Goal: Task Accomplishment & Management: Complete application form

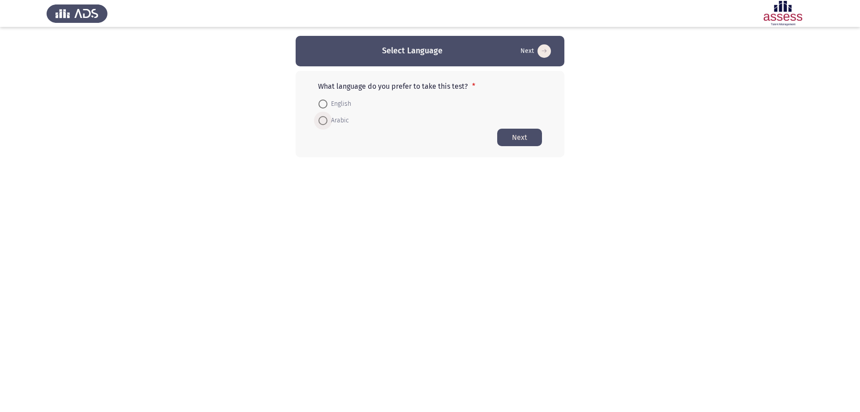
click at [325, 121] on span at bounding box center [322, 120] width 9 height 9
click at [325, 121] on input "Arabic" at bounding box center [322, 120] width 9 height 9
radio input "true"
click at [323, 104] on span at bounding box center [322, 103] width 9 height 9
click at [323, 104] on input "English" at bounding box center [322, 103] width 9 height 9
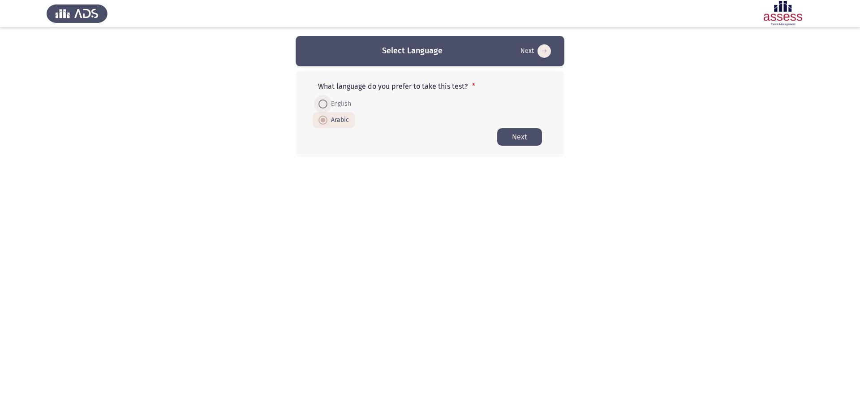
radio input "true"
click at [524, 137] on button "Next" at bounding box center [519, 136] width 45 height 17
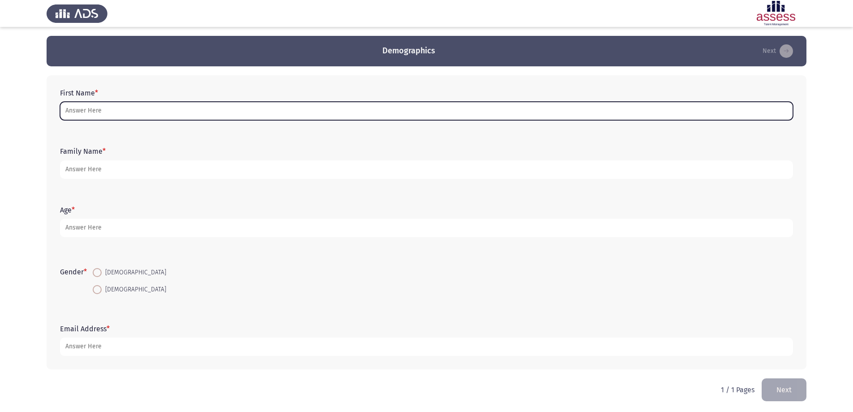
click at [252, 120] on input "First Name *" at bounding box center [426, 111] width 733 height 18
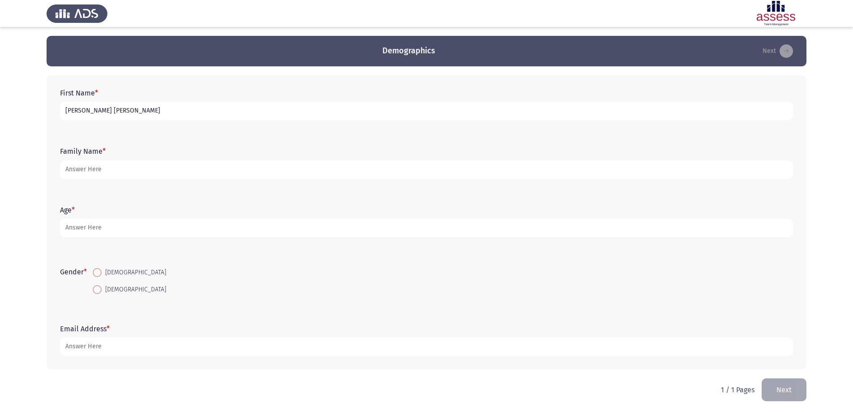
type input "[PERSON_NAME] [PERSON_NAME]"
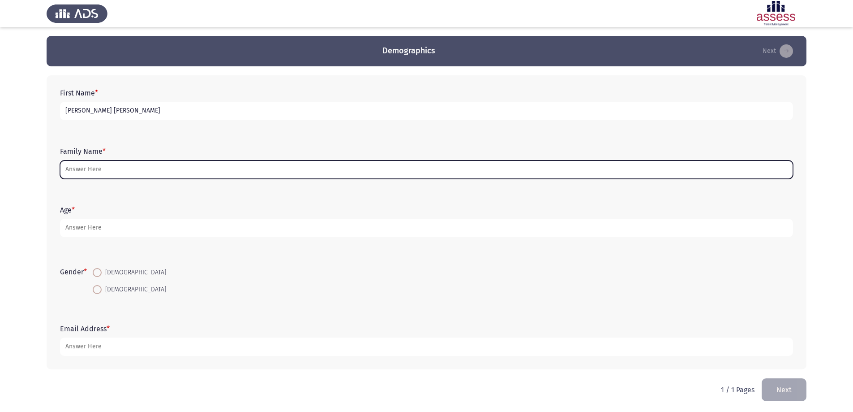
click at [123, 169] on input "Family Name *" at bounding box center [426, 169] width 733 height 18
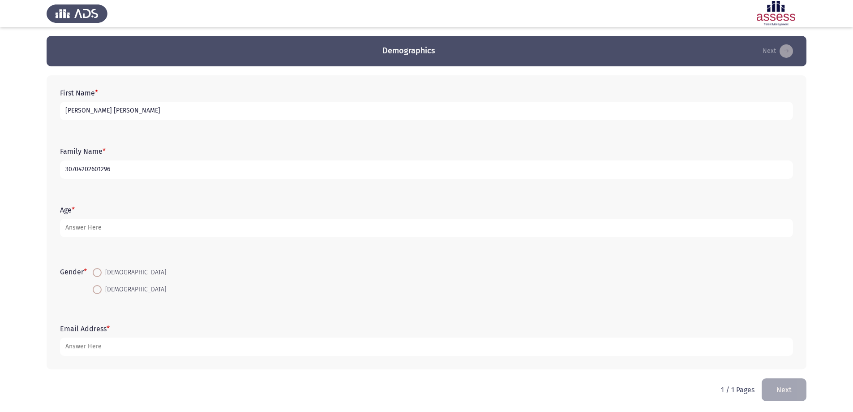
type input "30704202601296"
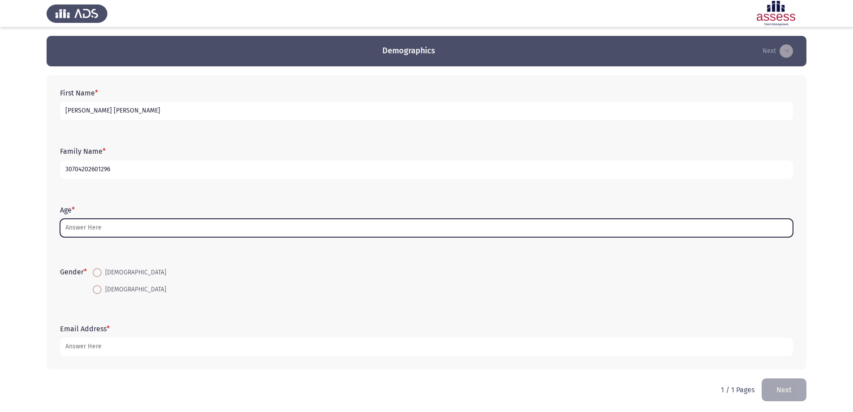
click at [112, 232] on input "Age *" at bounding box center [426, 228] width 733 height 18
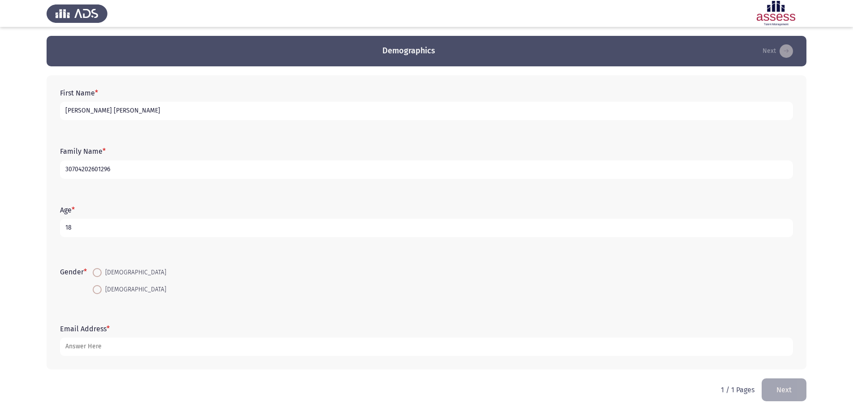
type input "18"
click at [102, 275] on span at bounding box center [97, 272] width 9 height 9
click at [102, 275] on input "[DEMOGRAPHIC_DATA]" at bounding box center [97, 272] width 9 height 9
radio input "true"
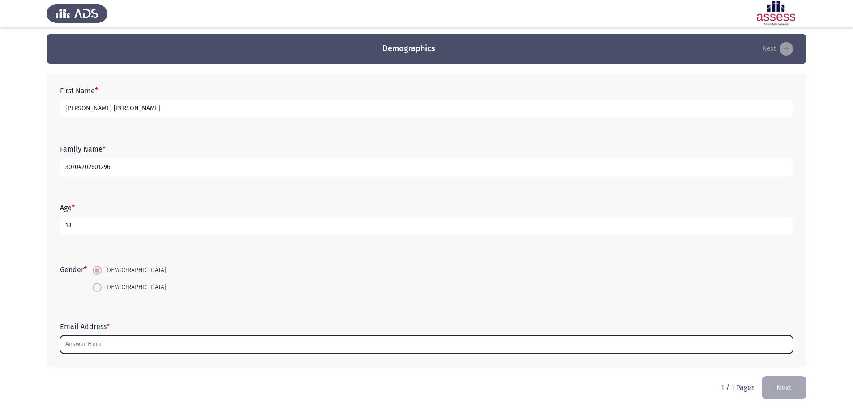
click at [91, 345] on input "Email Address *" at bounding box center [426, 344] width 733 height 18
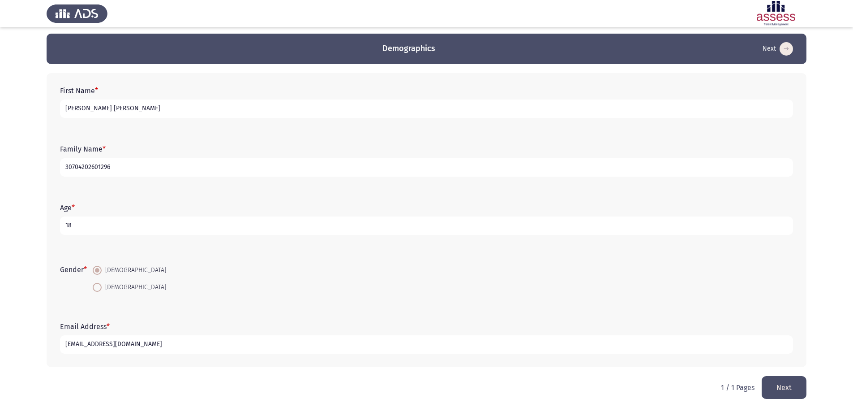
type input "[EMAIL_ADDRESS][DOMAIN_NAME]"
click at [797, 394] on button "Next" at bounding box center [784, 387] width 45 height 23
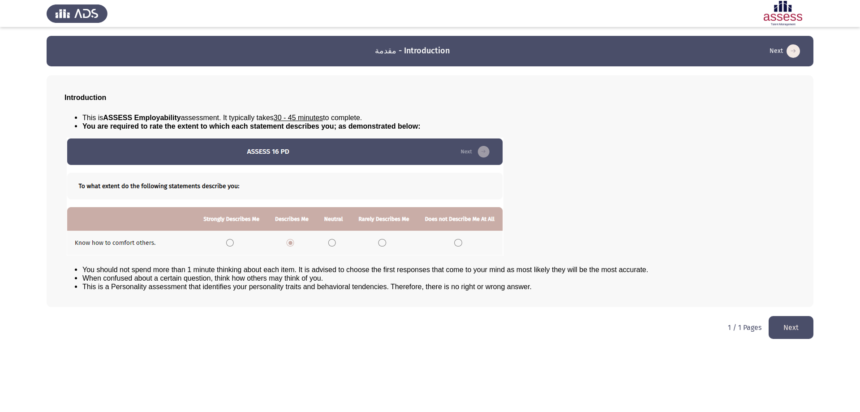
click at [781, 326] on button "Next" at bounding box center [791, 327] width 45 height 23
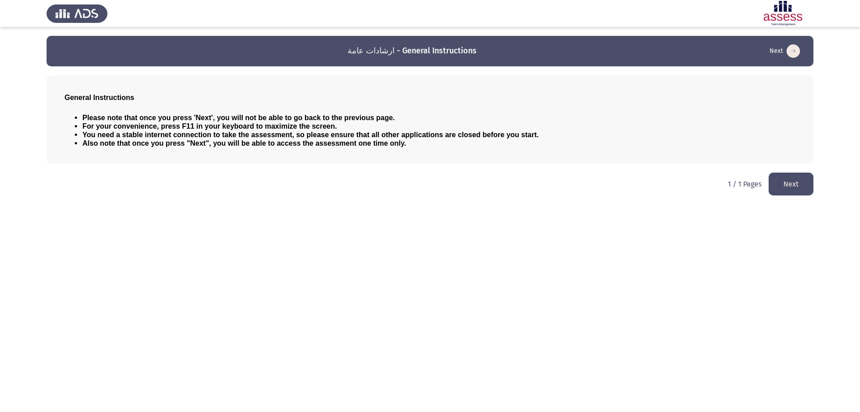
click at [464, 146] on div "Please note that once you press 'Next', you will not be able to go back to the …" at bounding box center [429, 130] width 731 height 48
click at [812, 180] on button "Next" at bounding box center [791, 183] width 45 height 23
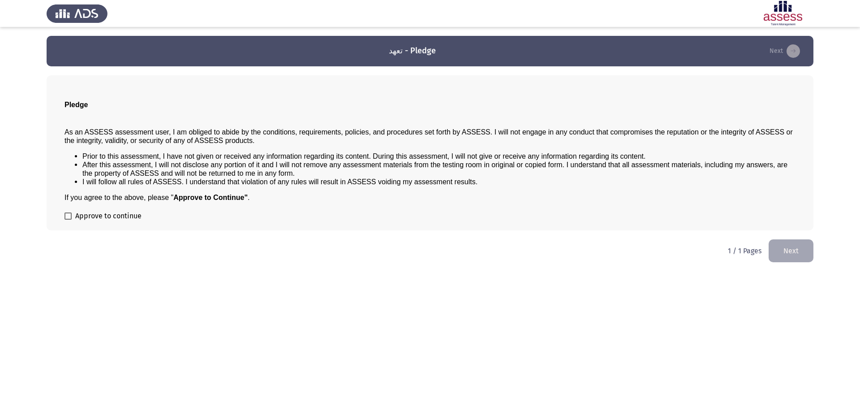
click at [787, 258] on button "Next" at bounding box center [791, 250] width 45 height 23
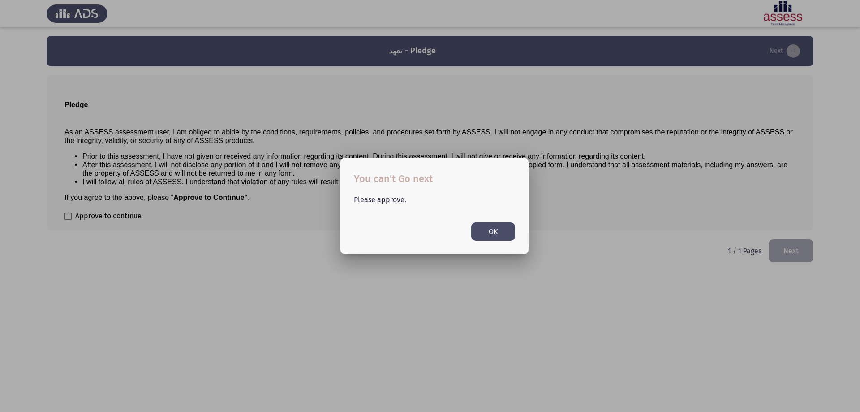
click at [494, 229] on button "OK" at bounding box center [493, 231] width 44 height 18
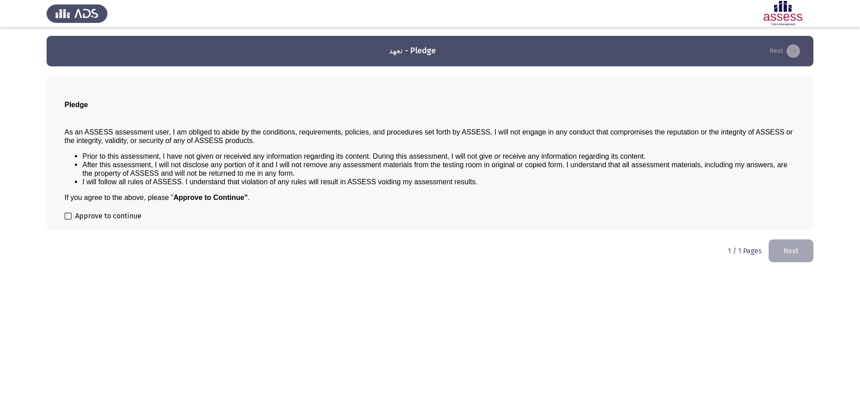
click at [65, 216] on div "Pledge As an ASSESS assessment user, I am obliged to abide by the conditions, r…" at bounding box center [430, 152] width 767 height 155
click at [69, 217] on span at bounding box center [67, 215] width 7 height 7
click at [68, 219] on input "Approve to continue" at bounding box center [68, 219] width 0 height 0
checkbox input "true"
click at [783, 251] on button "Next" at bounding box center [791, 250] width 45 height 23
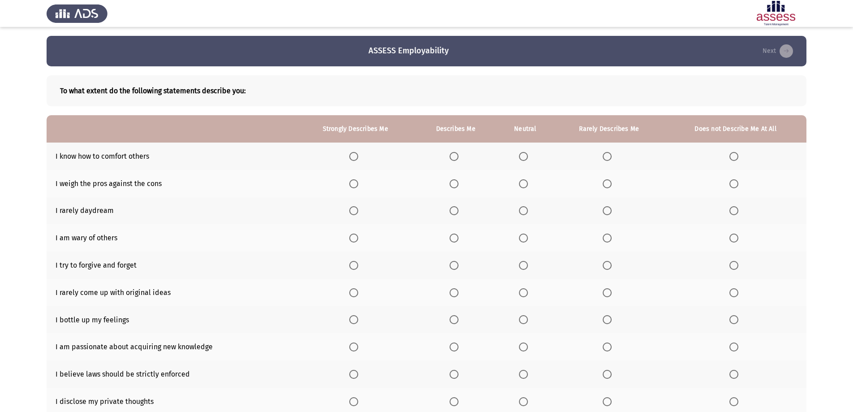
drag, startPoint x: 785, startPoint y: 259, endPoint x: 784, endPoint y: 277, distance: 17.5
click at [784, 277] on th at bounding box center [736, 264] width 142 height 27
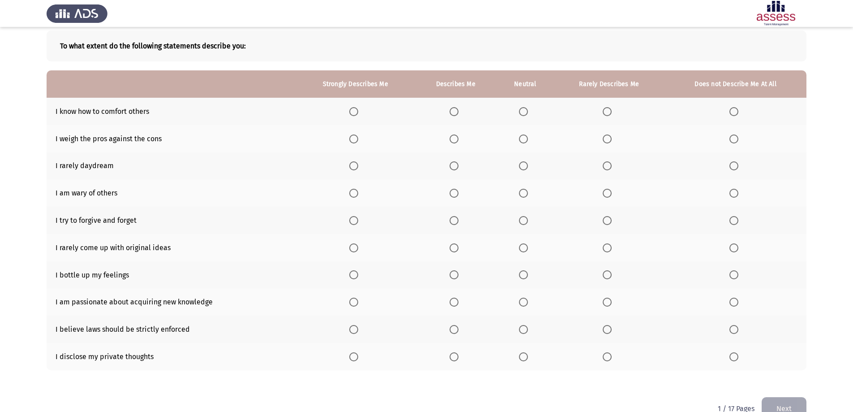
scroll to position [66, 0]
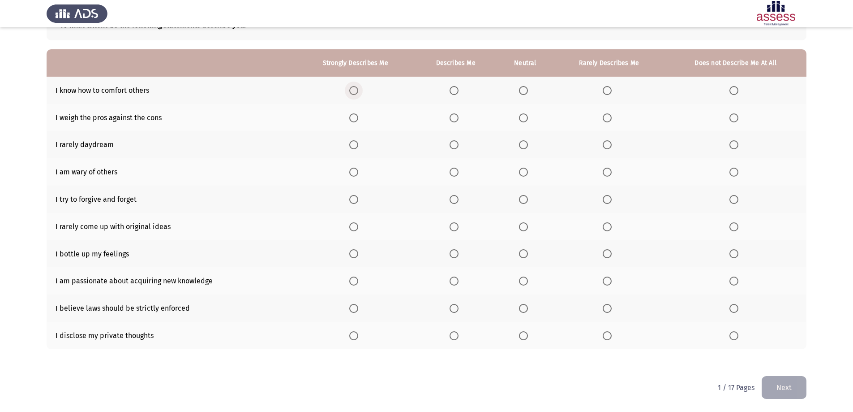
click at [352, 91] on span "Select an option" at bounding box center [353, 90] width 9 height 9
click at [352, 91] on input "Select an option" at bounding box center [353, 90] width 9 height 9
click at [353, 121] on span "Select an option" at bounding box center [353, 117] width 9 height 9
click at [353, 121] on input "Select an option" at bounding box center [353, 117] width 9 height 9
click at [452, 144] on span "Select an option" at bounding box center [454, 144] width 9 height 9
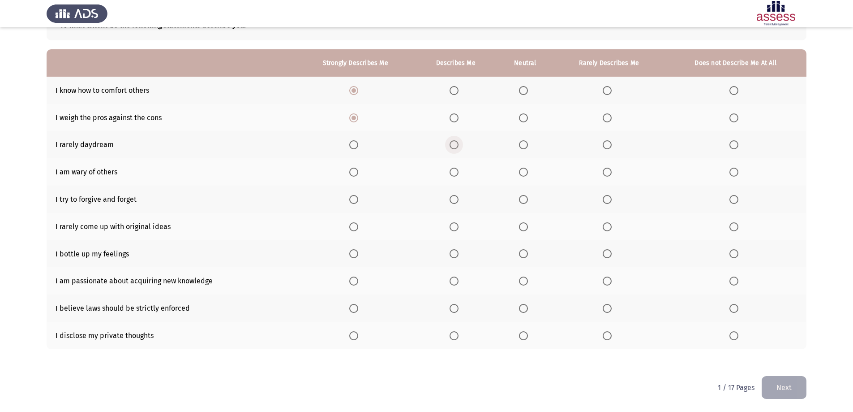
click at [452, 144] on input "Select an option" at bounding box center [454, 144] width 9 height 9
click at [455, 174] on span "Select an option" at bounding box center [454, 172] width 9 height 9
click at [455, 174] on input "Select an option" at bounding box center [454, 172] width 9 height 9
click at [454, 200] on span "Select an option" at bounding box center [454, 199] width 9 height 9
click at [454, 200] on input "Select an option" at bounding box center [454, 199] width 9 height 9
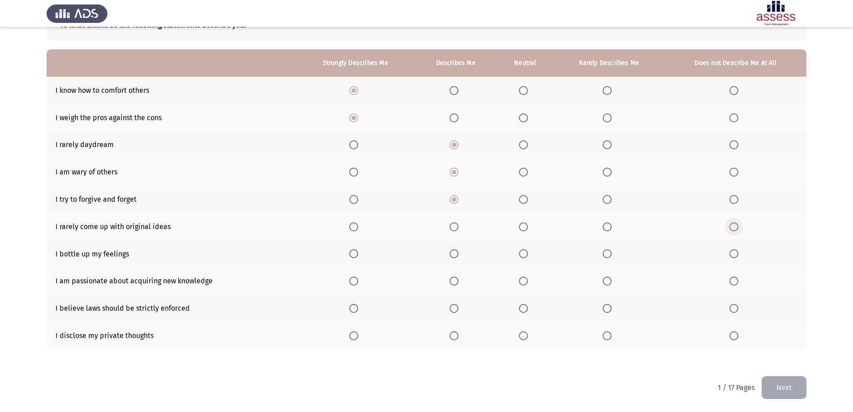
click at [734, 229] on span "Select an option" at bounding box center [734, 226] width 9 height 9
click at [734, 229] on input "Select an option" at bounding box center [734, 226] width 9 height 9
click at [352, 256] on span "Select an option" at bounding box center [353, 253] width 9 height 9
click at [352, 256] on input "Select an option" at bounding box center [353, 253] width 9 height 9
click at [358, 284] on span "Select an option" at bounding box center [353, 280] width 9 height 9
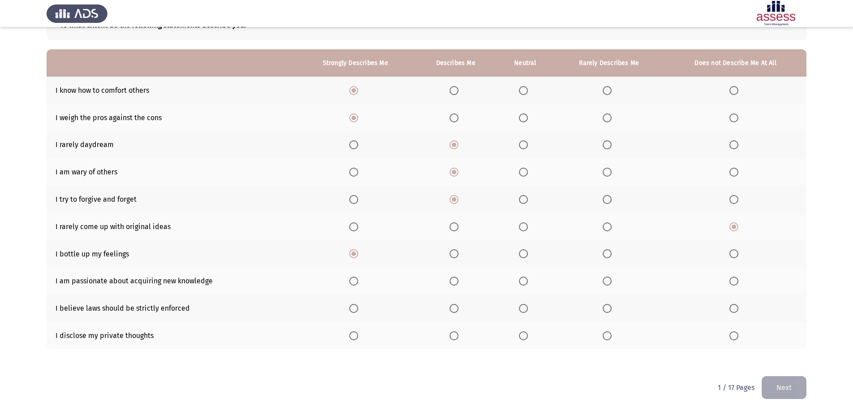
click at [358, 284] on input "Select an option" at bounding box center [353, 280] width 9 height 9
click at [357, 306] on span "Select an option" at bounding box center [353, 308] width 9 height 9
click at [357, 306] on input "Select an option" at bounding box center [353, 308] width 9 height 9
click at [734, 338] on span "Select an option" at bounding box center [734, 335] width 9 height 9
click at [734, 338] on input "Select an option" at bounding box center [734, 335] width 9 height 9
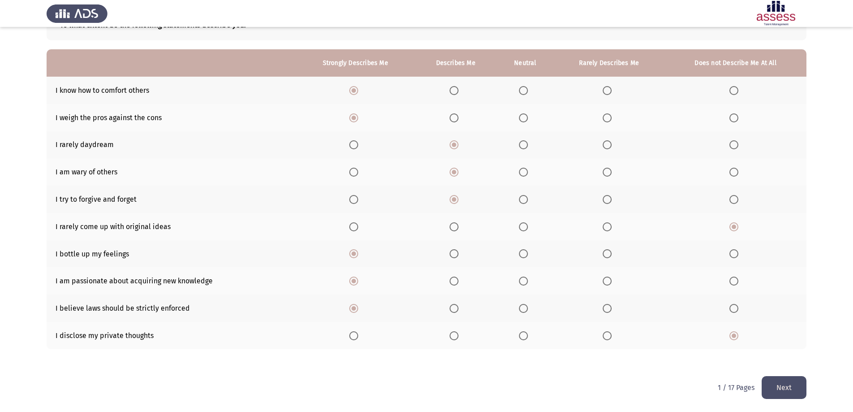
click at [779, 387] on button "Next" at bounding box center [784, 387] width 45 height 23
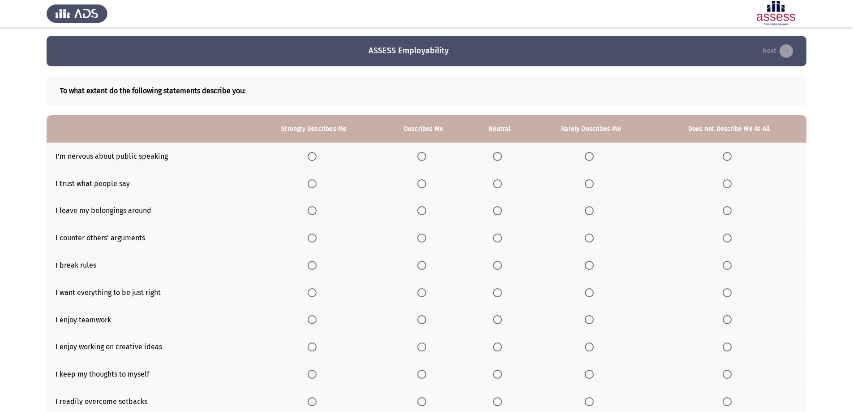
scroll to position [45, 0]
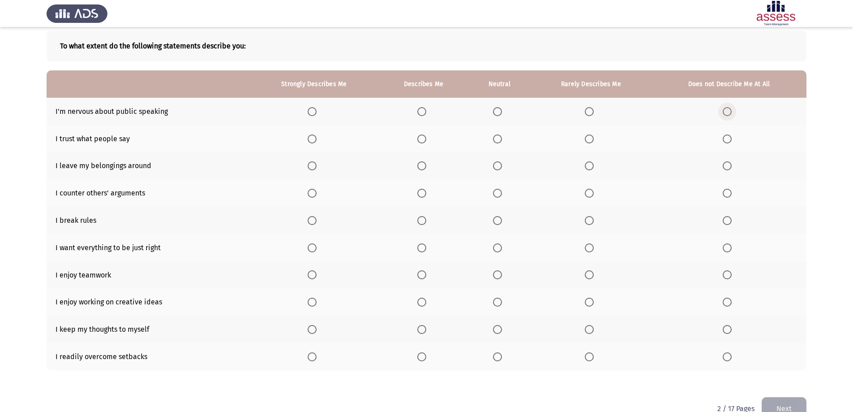
click at [726, 112] on span "Select an option" at bounding box center [727, 111] width 9 height 9
click at [726, 112] on input "Select an option" at bounding box center [727, 111] width 9 height 9
click at [726, 139] on span "Select an option" at bounding box center [727, 138] width 9 height 9
click at [726, 139] on input "Select an option" at bounding box center [727, 138] width 9 height 9
click at [729, 168] on span "Select an option" at bounding box center [727, 165] width 9 height 9
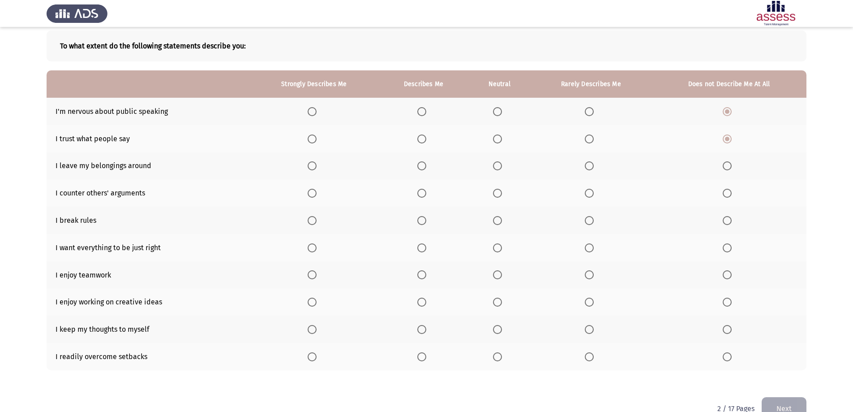
click at [729, 168] on input "Select an option" at bounding box center [727, 165] width 9 height 9
click at [316, 195] on span "Select an option" at bounding box center [312, 193] width 9 height 9
click at [316, 195] on input "Select an option" at bounding box center [312, 193] width 9 height 9
click at [727, 223] on span "Select an option" at bounding box center [727, 220] width 9 height 9
click at [727, 223] on input "Select an option" at bounding box center [727, 220] width 9 height 9
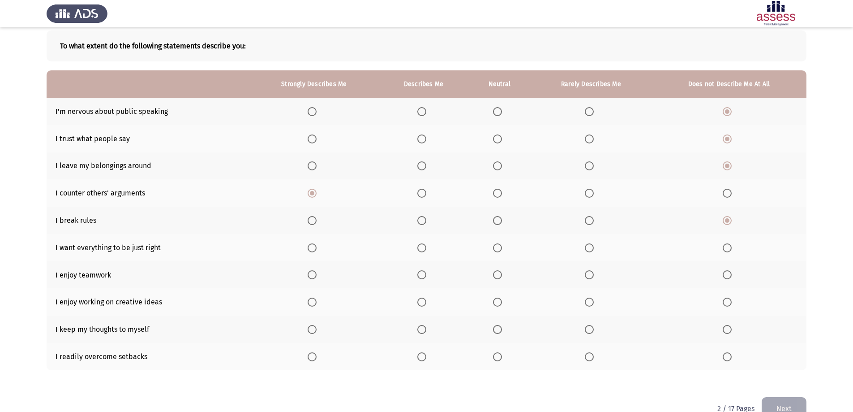
click at [312, 253] on th at bounding box center [314, 247] width 130 height 27
click at [314, 246] on span "Select an option" at bounding box center [312, 247] width 9 height 9
click at [314, 246] on input "Select an option" at bounding box center [312, 247] width 9 height 9
click at [314, 275] on span "Select an option" at bounding box center [312, 274] width 9 height 9
click at [314, 275] on input "Select an option" at bounding box center [312, 274] width 9 height 9
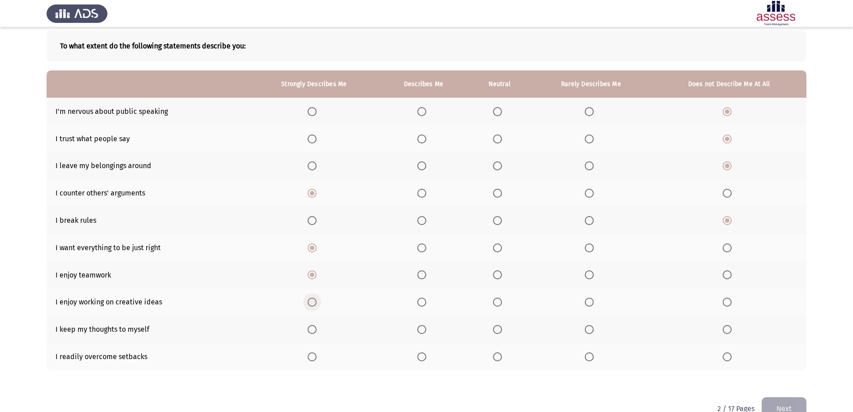
click at [312, 302] on span "Select an option" at bounding box center [312, 302] width 0 height 0
click at [314, 302] on input "Select an option" at bounding box center [312, 301] width 9 height 9
click at [312, 351] on th at bounding box center [314, 356] width 130 height 27
click at [313, 355] on span "Select an option" at bounding box center [312, 356] width 9 height 9
click at [313, 355] on input "Select an option" at bounding box center [312, 356] width 9 height 9
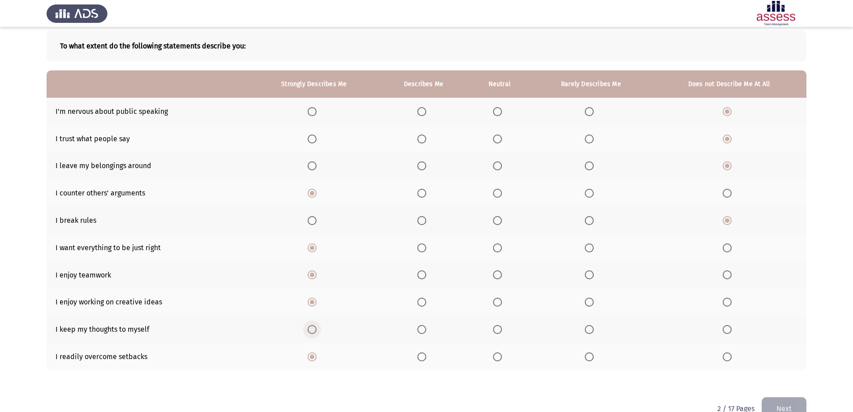
click at [312, 329] on span "Select an option" at bounding box center [312, 329] width 0 height 0
click at [313, 329] on input "Select an option" at bounding box center [312, 329] width 9 height 9
click at [785, 404] on button "Next" at bounding box center [784, 408] width 45 height 23
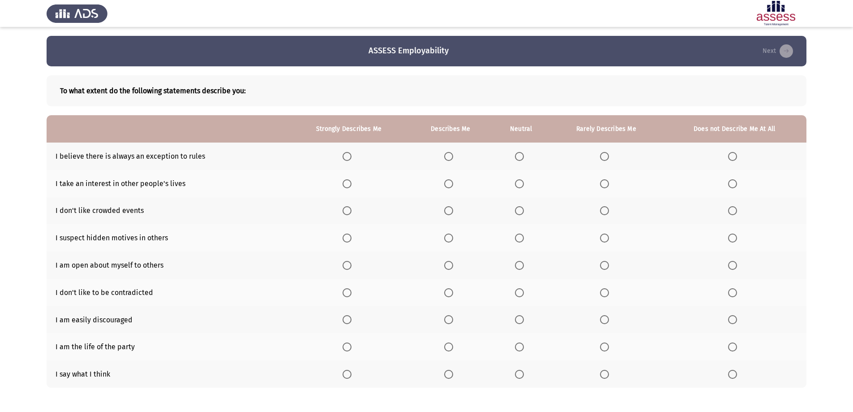
scroll to position [39, 0]
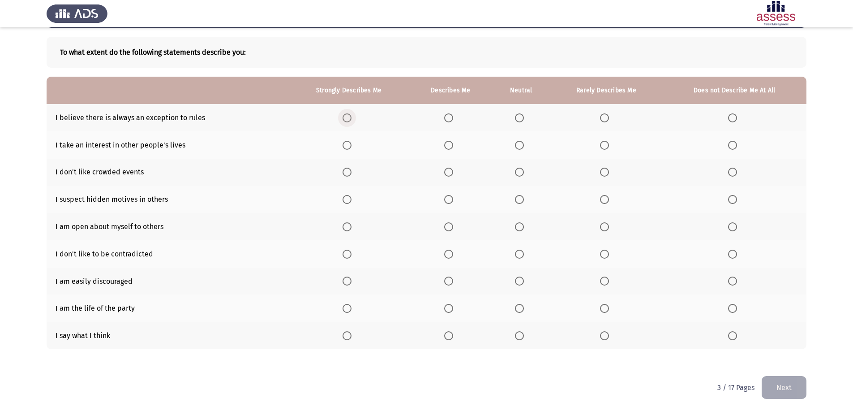
click at [351, 118] on span "Select an option" at bounding box center [347, 117] width 9 height 9
click at [351, 118] on input "Select an option" at bounding box center [347, 117] width 9 height 9
click at [730, 145] on span "Select an option" at bounding box center [732, 145] width 9 height 9
click at [730, 145] on input "Select an option" at bounding box center [732, 145] width 9 height 9
click at [344, 172] on span "Select an option" at bounding box center [347, 172] width 9 height 9
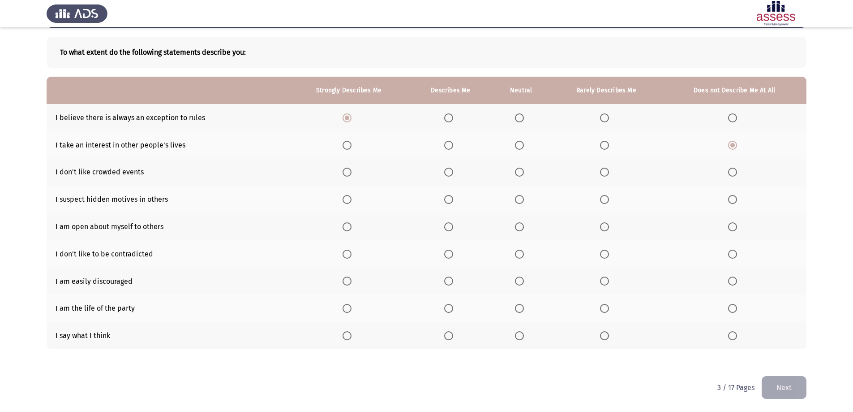
click at [344, 172] on input "Select an option" at bounding box center [347, 172] width 9 height 9
click at [450, 202] on span "Select an option" at bounding box center [448, 199] width 9 height 9
click at [450, 202] on input "Select an option" at bounding box center [448, 199] width 9 height 9
click at [731, 228] on span "Select an option" at bounding box center [732, 226] width 9 height 9
click at [731, 228] on input "Select an option" at bounding box center [732, 226] width 9 height 9
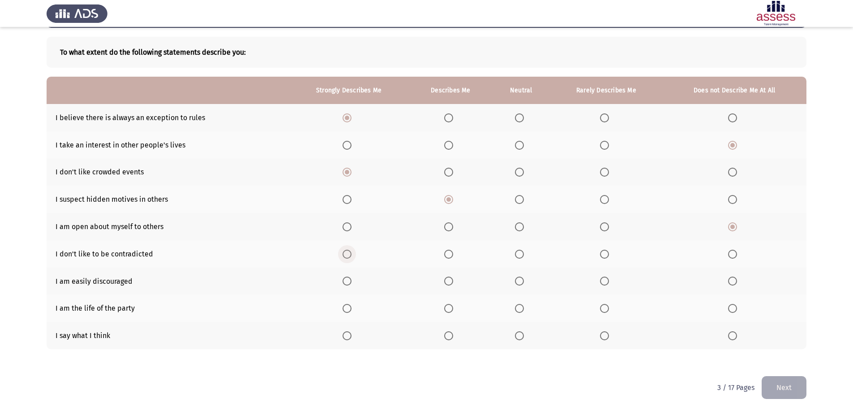
click at [349, 256] on span "Select an option" at bounding box center [347, 253] width 9 height 9
click at [349, 256] on input "Select an option" at bounding box center [347, 253] width 9 height 9
click at [729, 281] on span "Select an option" at bounding box center [732, 280] width 9 height 9
click at [729, 281] on input "Select an option" at bounding box center [732, 280] width 9 height 9
click at [349, 311] on span "Select an option" at bounding box center [347, 308] width 9 height 9
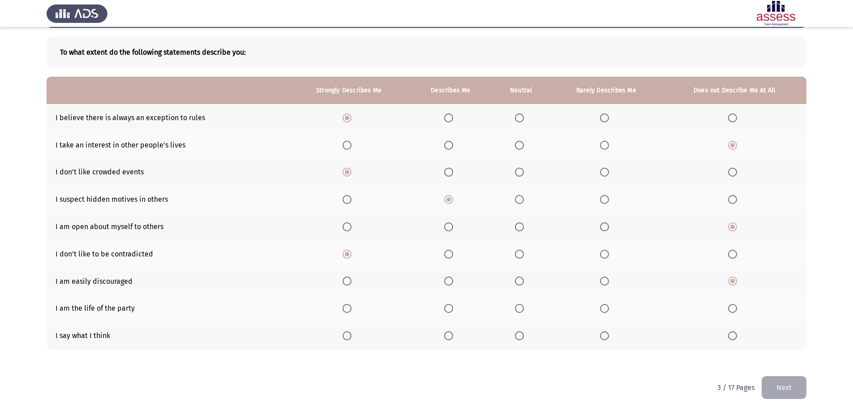
click at [349, 311] on input "Select an option" at bounding box center [347, 308] width 9 height 9
click at [347, 334] on span "Select an option" at bounding box center [347, 335] width 9 height 9
click at [347, 334] on input "Select an option" at bounding box center [347, 335] width 9 height 9
click at [786, 388] on button "Next" at bounding box center [784, 387] width 45 height 23
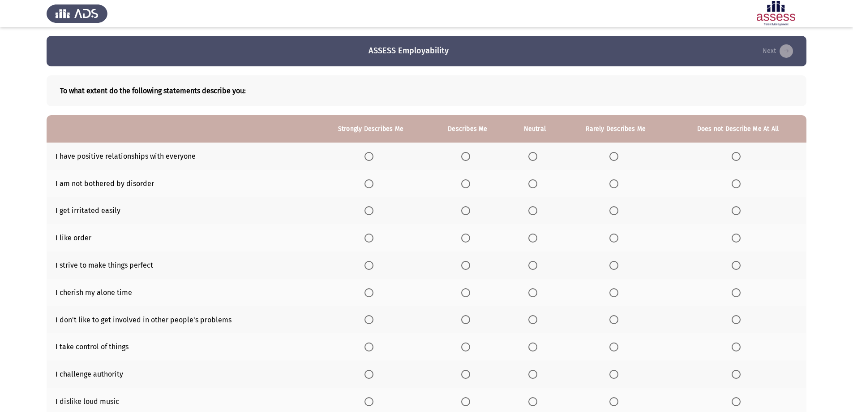
scroll to position [45, 0]
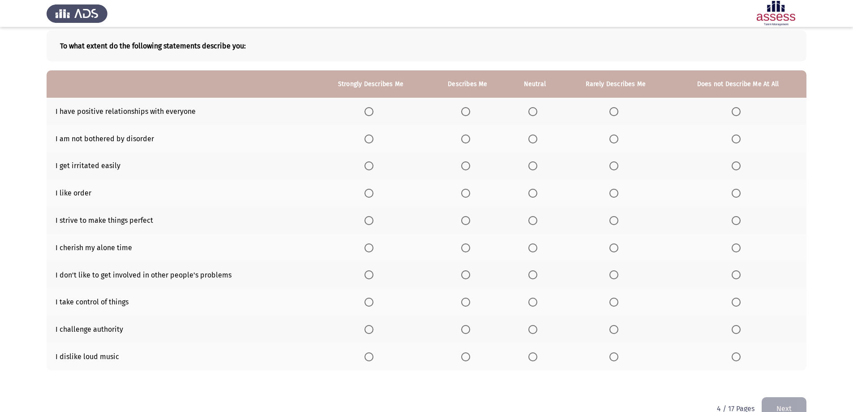
click at [373, 115] on span "Select an option" at bounding box center [369, 111] width 9 height 9
click at [373, 115] on input "Select an option" at bounding box center [369, 111] width 9 height 9
click at [732, 140] on span "Select an option" at bounding box center [736, 138] width 9 height 9
click at [732, 140] on input "Select an option" at bounding box center [736, 138] width 9 height 9
click at [733, 165] on span "Select an option" at bounding box center [736, 165] width 9 height 9
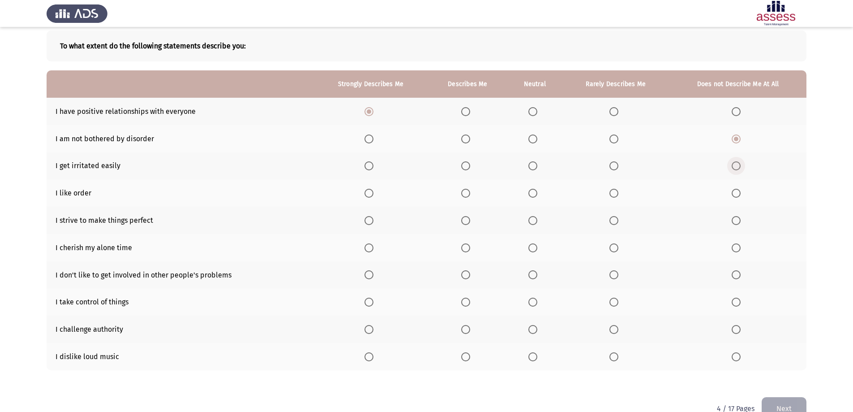
click at [733, 165] on input "Select an option" at bounding box center [736, 165] width 9 height 9
click at [371, 189] on span "Select an option" at bounding box center [369, 193] width 9 height 9
click at [371, 189] on input "Select an option" at bounding box center [369, 193] width 9 height 9
click at [365, 218] on span "Select an option" at bounding box center [369, 220] width 9 height 9
click at [365, 218] on input "Select an option" at bounding box center [369, 220] width 9 height 9
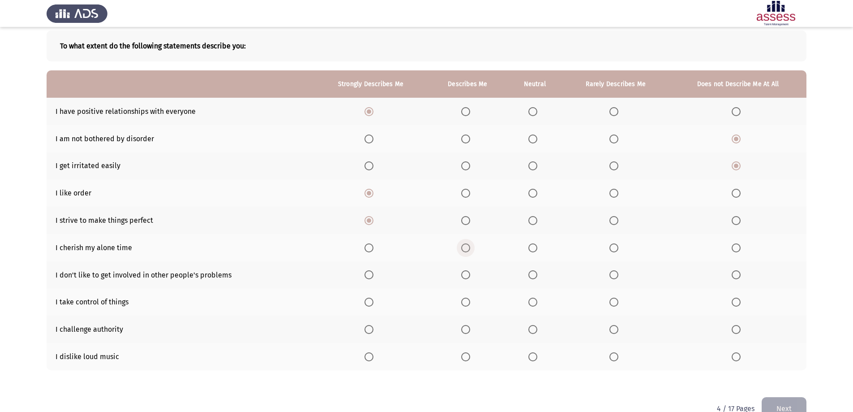
click at [464, 250] on span "Select an option" at bounding box center [465, 247] width 9 height 9
click at [464, 250] on input "Select an option" at bounding box center [465, 247] width 9 height 9
click at [369, 278] on span "Select an option" at bounding box center [369, 274] width 9 height 9
click at [369, 278] on input "Select an option" at bounding box center [369, 274] width 9 height 9
click at [371, 301] on span "Select an option" at bounding box center [369, 301] width 9 height 9
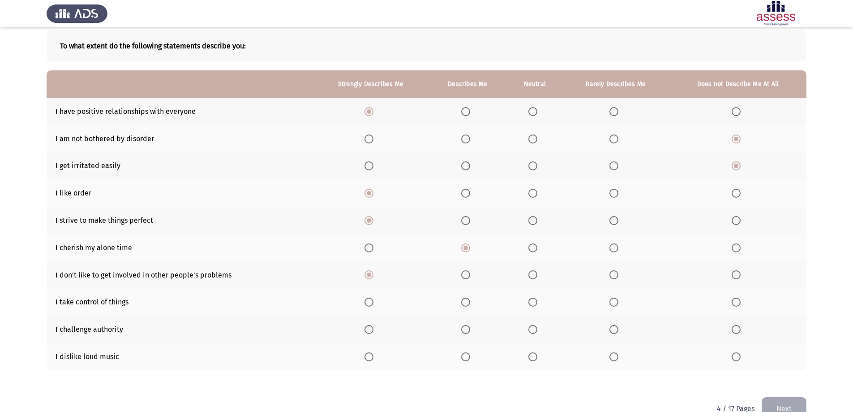
click at [371, 301] on input "Select an option" at bounding box center [369, 301] width 9 height 9
click at [732, 332] on span "Select an option" at bounding box center [736, 329] width 9 height 9
click at [732, 332] on input "Select an option" at bounding box center [736, 329] width 9 height 9
click at [733, 362] on th at bounding box center [738, 356] width 137 height 27
click at [733, 355] on span "Select an option" at bounding box center [736, 356] width 9 height 9
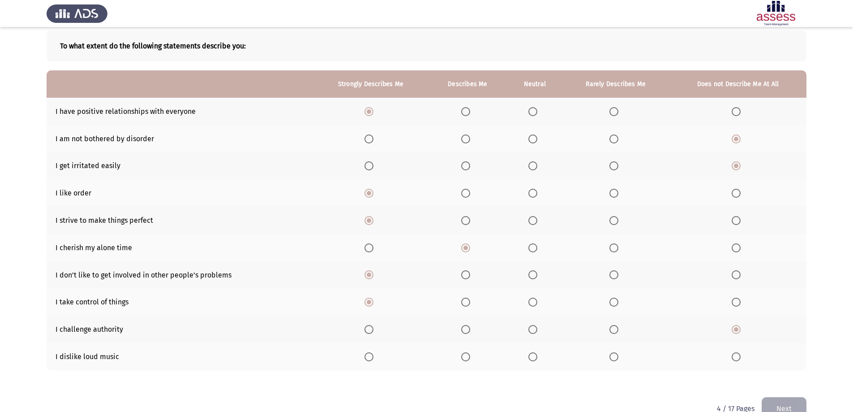
click at [733, 355] on input "Select an option" at bounding box center [736, 356] width 9 height 9
click at [775, 403] on button "Next" at bounding box center [784, 408] width 45 height 23
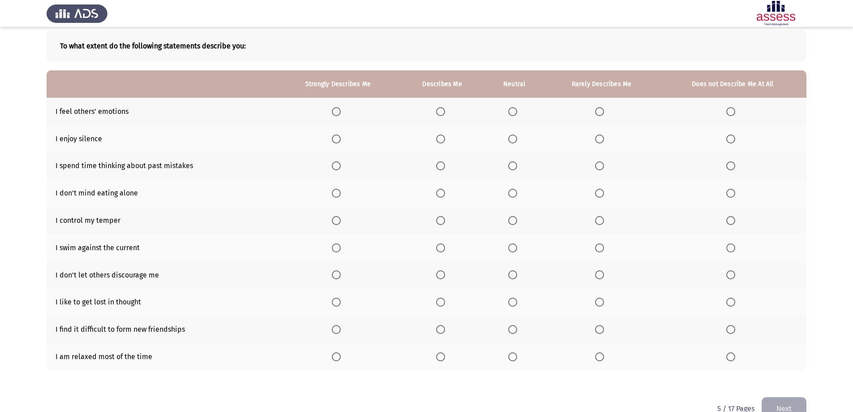
click at [333, 109] on span "Select an option" at bounding box center [336, 111] width 9 height 9
click at [333, 109] on input "Select an option" at bounding box center [336, 111] width 9 height 9
click at [338, 141] on span "Select an option" at bounding box center [336, 138] width 9 height 9
click at [338, 141] on input "Select an option" at bounding box center [336, 138] width 9 height 9
click at [729, 167] on span "Select an option" at bounding box center [730, 165] width 9 height 9
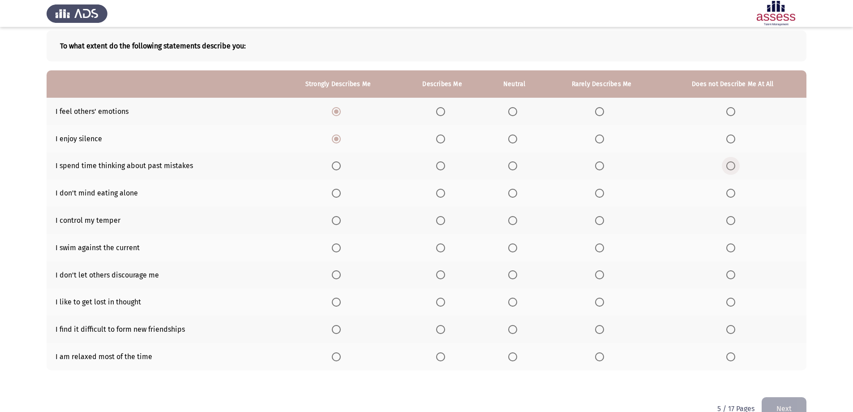
click at [729, 167] on input "Select an option" at bounding box center [730, 165] width 9 height 9
click at [337, 195] on span "Select an option" at bounding box center [336, 193] width 9 height 9
click at [337, 195] on input "Select an option" at bounding box center [336, 193] width 9 height 9
click at [442, 192] on span "Select an option" at bounding box center [440, 193] width 9 height 9
click at [442, 192] on input "Select an option" at bounding box center [440, 193] width 9 height 9
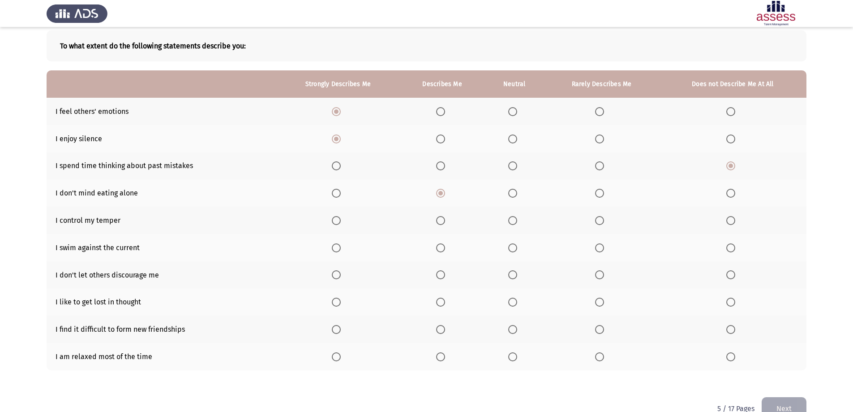
scroll to position [66, 0]
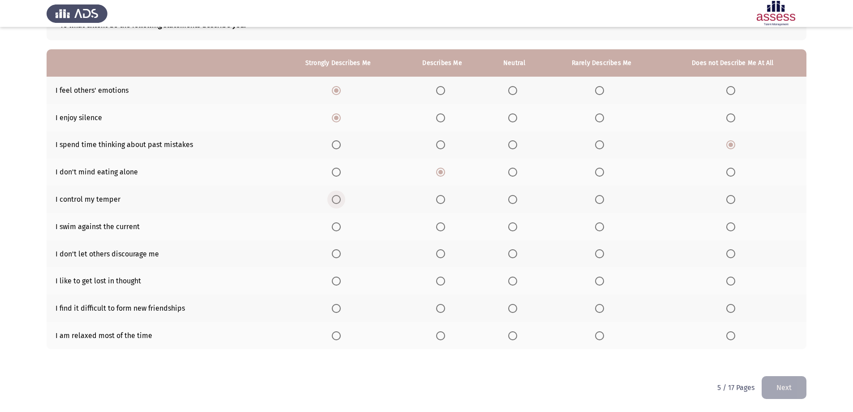
click at [335, 198] on span "Select an option" at bounding box center [336, 199] width 9 height 9
click at [335, 198] on input "Select an option" at bounding box center [336, 199] width 9 height 9
click at [443, 227] on span "Select an option" at bounding box center [440, 226] width 9 height 9
click at [443, 227] on input "Select an option" at bounding box center [440, 226] width 9 height 9
click at [336, 254] on span "Select an option" at bounding box center [336, 253] width 9 height 9
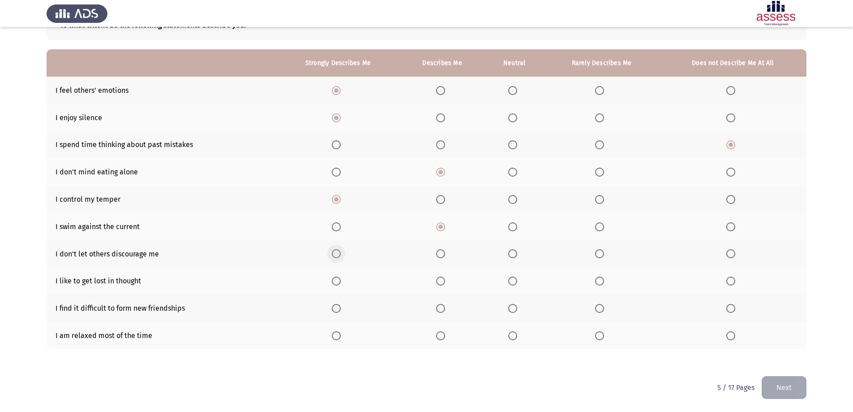
click at [336, 254] on input "Select an option" at bounding box center [336, 253] width 9 height 9
click at [440, 283] on span "Select an option" at bounding box center [440, 280] width 9 height 9
click at [440, 283] on input "Select an option" at bounding box center [440, 280] width 9 height 9
click at [735, 308] on span "Select an option" at bounding box center [730, 308] width 9 height 9
click at [735, 308] on input "Select an option" at bounding box center [730, 308] width 9 height 9
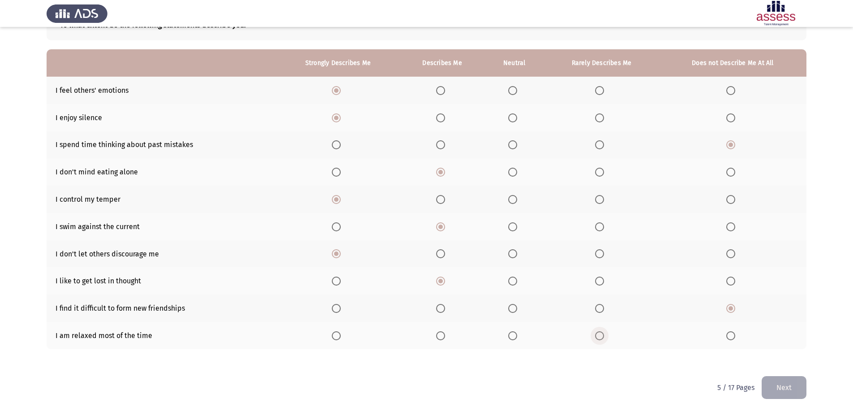
click at [604, 339] on span "Select an option" at bounding box center [599, 335] width 9 height 9
click at [604, 339] on input "Select an option" at bounding box center [599, 335] width 9 height 9
click at [782, 382] on button "Next" at bounding box center [784, 387] width 45 height 23
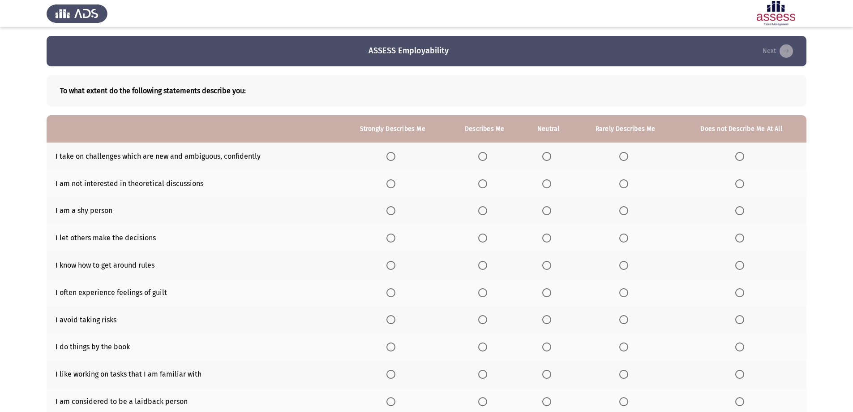
scroll to position [45, 0]
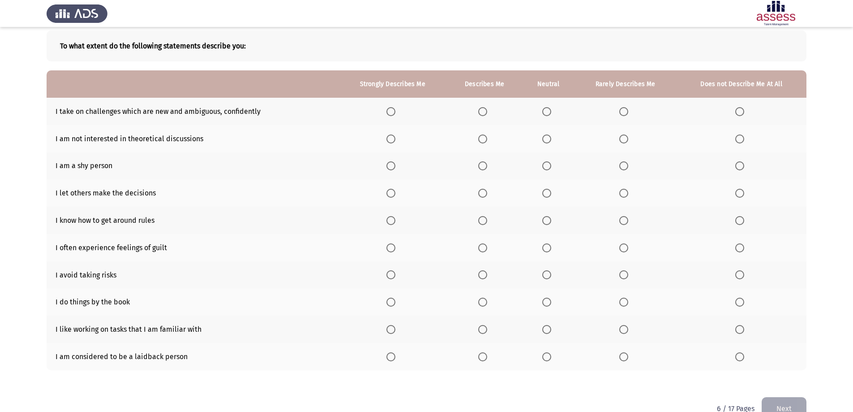
click at [394, 111] on span "Select an option" at bounding box center [391, 111] width 9 height 9
click at [394, 111] on input "Select an option" at bounding box center [391, 111] width 9 height 9
drag, startPoint x: 765, startPoint y: 103, endPoint x: 766, endPoint y: 112, distance: 9.1
click at [766, 112] on th at bounding box center [741, 111] width 130 height 27
click at [738, 138] on span "Select an option" at bounding box center [739, 138] width 9 height 9
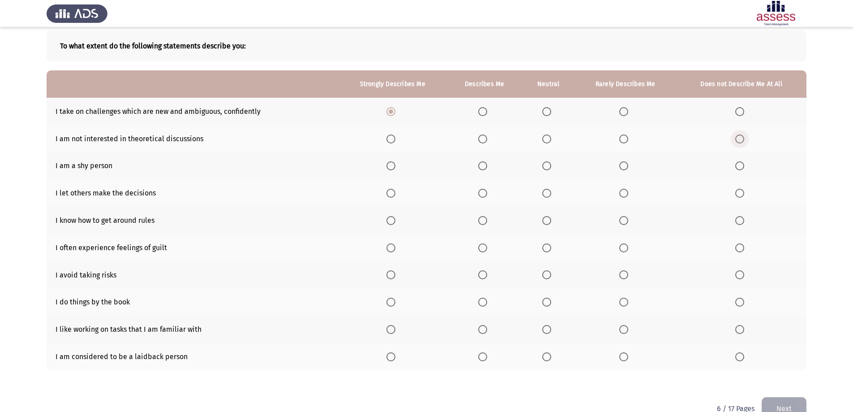
click at [738, 138] on input "Select an option" at bounding box center [739, 138] width 9 height 9
click at [481, 167] on span "Select an option" at bounding box center [482, 165] width 9 height 9
click at [481, 167] on input "Select an option" at bounding box center [482, 165] width 9 height 9
click at [740, 168] on span "Select an option" at bounding box center [739, 165] width 9 height 9
click at [740, 168] on input "Select an option" at bounding box center [739, 165] width 9 height 9
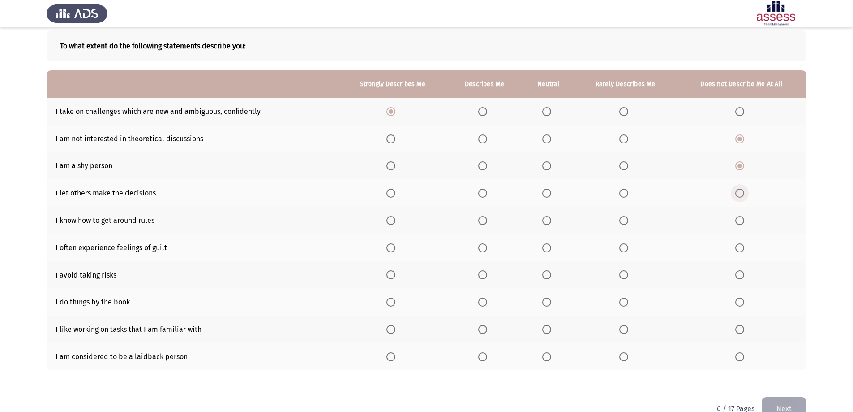
click at [742, 194] on span "Select an option" at bounding box center [739, 193] width 9 height 9
click at [742, 194] on input "Select an option" at bounding box center [739, 193] width 9 height 9
click at [390, 218] on span "Select an option" at bounding box center [391, 220] width 9 height 9
click at [390, 218] on input "Select an option" at bounding box center [391, 220] width 9 height 9
click at [742, 247] on span "Select an option" at bounding box center [739, 247] width 9 height 9
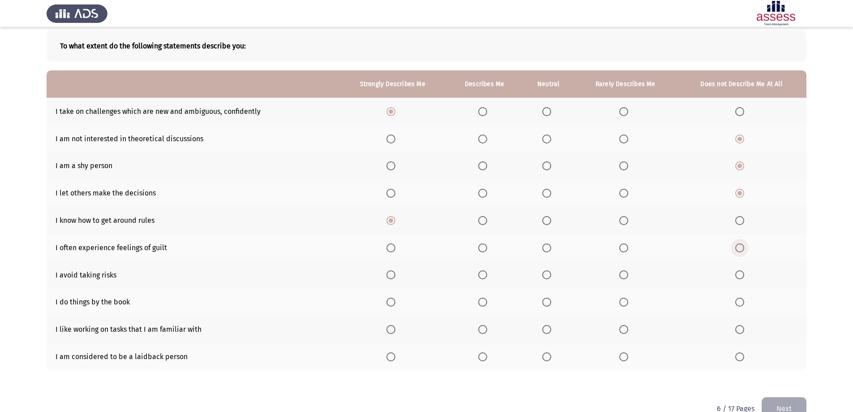
click at [742, 247] on input "Select an option" at bounding box center [739, 247] width 9 height 9
click at [626, 249] on span "Select an option" at bounding box center [623, 247] width 9 height 9
click at [626, 249] on input "Select an option" at bounding box center [623, 247] width 9 height 9
click at [393, 274] on span "Select an option" at bounding box center [391, 274] width 9 height 9
click at [393, 274] on input "Select an option" at bounding box center [391, 274] width 9 height 9
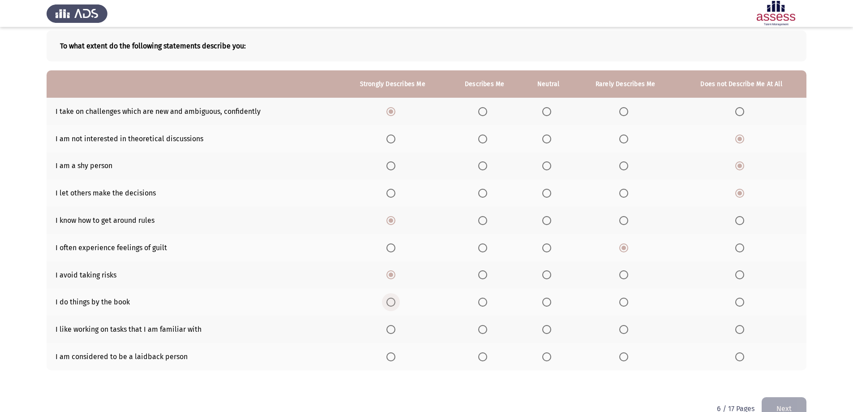
click at [392, 306] on span "Select an option" at bounding box center [391, 301] width 9 height 9
click at [392, 306] on input "Select an option" at bounding box center [391, 301] width 9 height 9
click at [737, 335] on th at bounding box center [741, 328] width 130 height 27
click at [740, 329] on span "Select an option" at bounding box center [739, 329] width 9 height 9
click at [740, 329] on input "Select an option" at bounding box center [739, 329] width 9 height 9
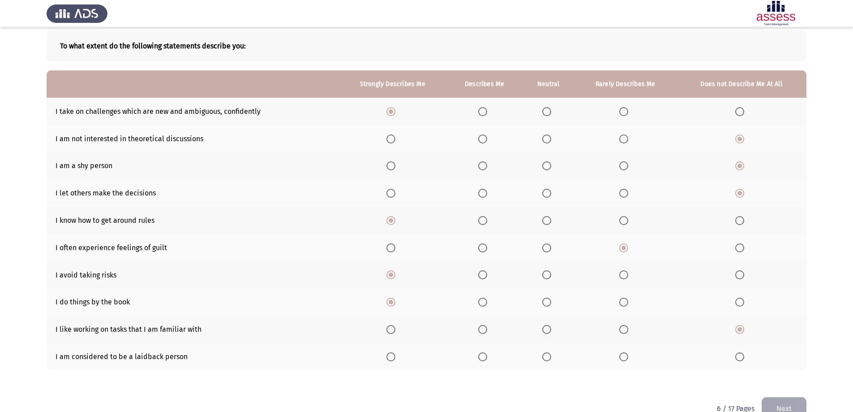
click at [395, 357] on span "Select an option" at bounding box center [391, 356] width 9 height 9
click at [395, 357] on input "Select an option" at bounding box center [391, 356] width 9 height 9
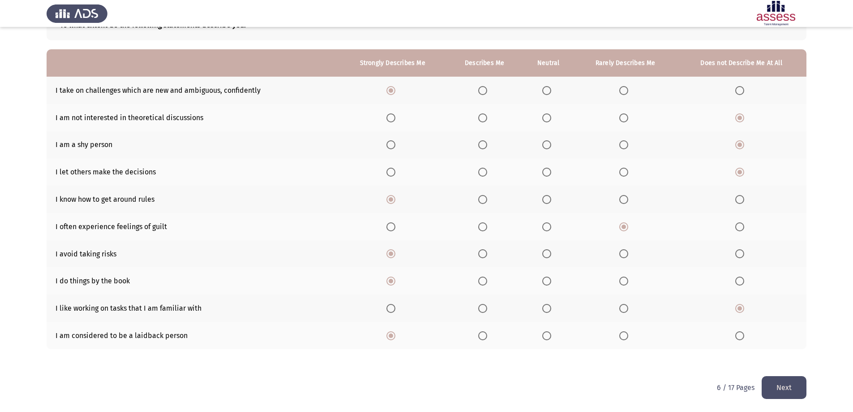
click at [784, 380] on button "Next" at bounding box center [784, 387] width 45 height 23
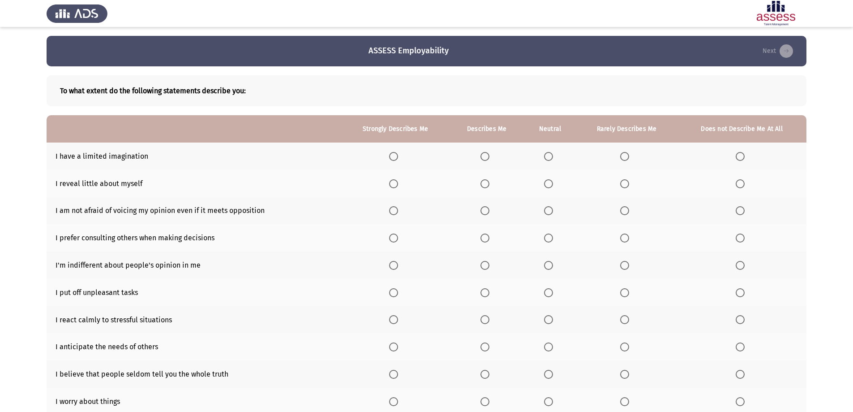
scroll to position [45, 0]
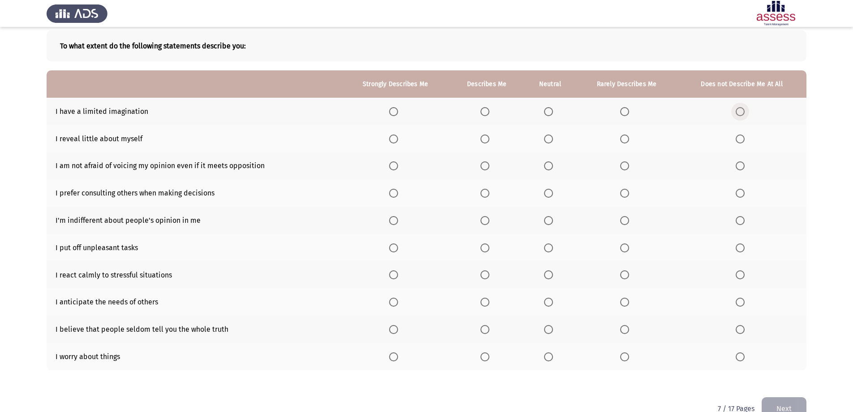
click at [744, 114] on span "Select an option" at bounding box center [740, 111] width 9 height 9
click at [744, 114] on input "Select an option" at bounding box center [740, 111] width 9 height 9
click at [398, 141] on span "Select an option" at bounding box center [393, 138] width 9 height 9
click at [398, 141] on input "Select an option" at bounding box center [393, 138] width 9 height 9
click at [398, 166] on span "Select an option" at bounding box center [393, 165] width 9 height 9
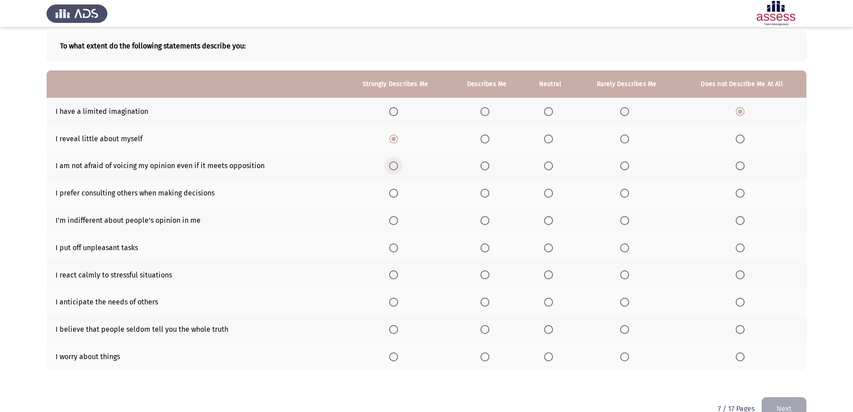
click at [398, 166] on input "Select an option" at bounding box center [393, 165] width 9 height 9
click at [553, 194] on span "Select an option" at bounding box center [548, 193] width 9 height 9
click at [553, 194] on input "Select an option" at bounding box center [548, 193] width 9 height 9
click at [398, 223] on span "Select an option" at bounding box center [393, 220] width 9 height 9
click at [398, 223] on input "Select an option" at bounding box center [393, 220] width 9 height 9
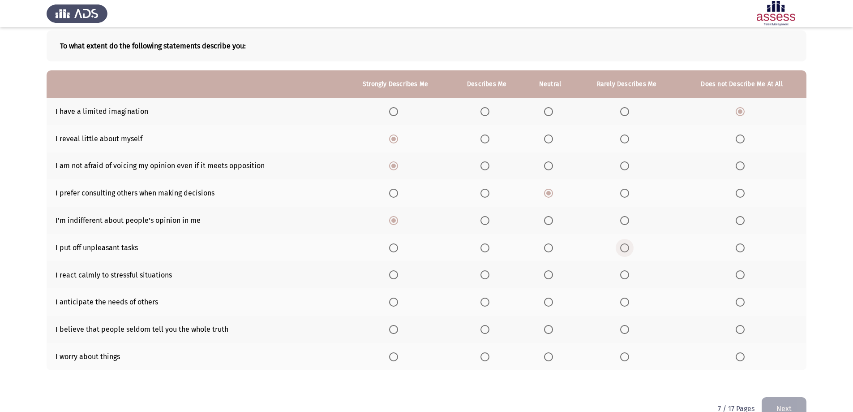
click at [624, 246] on span "Select an option" at bounding box center [624, 247] width 9 height 9
click at [624, 246] on input "Select an option" at bounding box center [624, 247] width 9 height 9
click at [398, 275] on span "Select an option" at bounding box center [393, 274] width 9 height 9
click at [398, 275] on input "Select an option" at bounding box center [393, 274] width 9 height 9
click at [395, 306] on span "Select an option" at bounding box center [393, 301] width 9 height 9
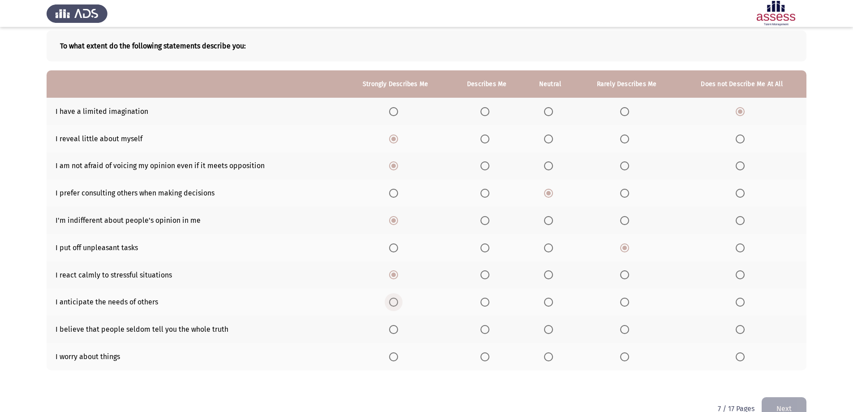
click at [395, 306] on input "Select an option" at bounding box center [393, 301] width 9 height 9
click at [400, 331] on label "Select an option" at bounding box center [395, 329] width 13 height 9
click at [398, 331] on input "Select an option" at bounding box center [393, 329] width 9 height 9
click at [488, 360] on span "Select an option" at bounding box center [485, 356] width 9 height 9
click at [488, 360] on input "Select an option" at bounding box center [485, 356] width 9 height 9
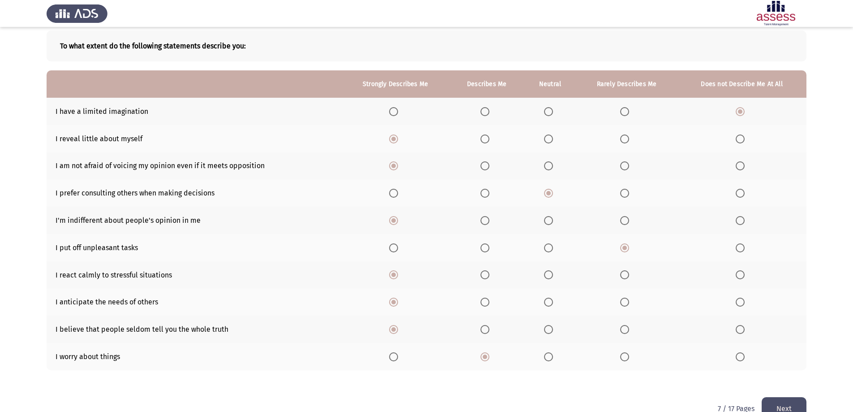
click at [782, 403] on button "Next" at bounding box center [784, 408] width 45 height 23
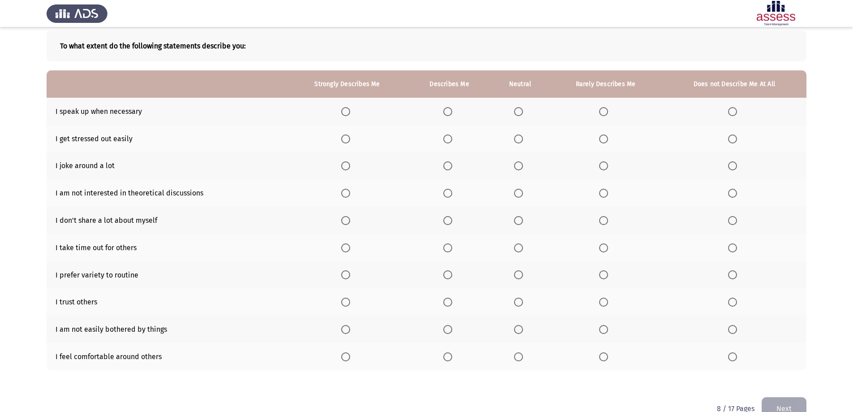
click at [450, 112] on span "Select an option" at bounding box center [447, 111] width 9 height 9
click at [450, 112] on input "Select an option" at bounding box center [447, 111] width 9 height 9
click at [736, 139] on span "Select an option" at bounding box center [732, 138] width 9 height 9
click at [736, 139] on input "Select an option" at bounding box center [732, 138] width 9 height 9
click at [732, 164] on span "Select an option" at bounding box center [732, 165] width 9 height 9
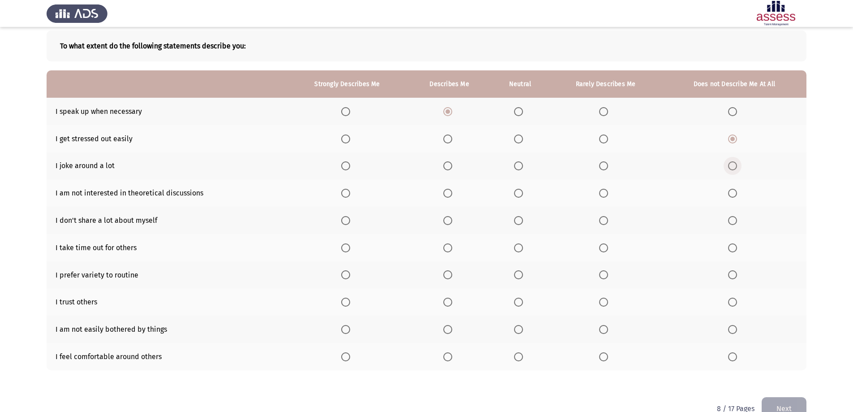
click at [732, 164] on input "Select an option" at bounding box center [732, 165] width 9 height 9
click at [740, 192] on label "Select an option" at bounding box center [734, 193] width 13 height 9
click at [737, 192] on input "Select an option" at bounding box center [732, 193] width 9 height 9
click at [346, 225] on th at bounding box center [347, 219] width 121 height 27
click at [346, 219] on span "Select an option" at bounding box center [345, 220] width 9 height 9
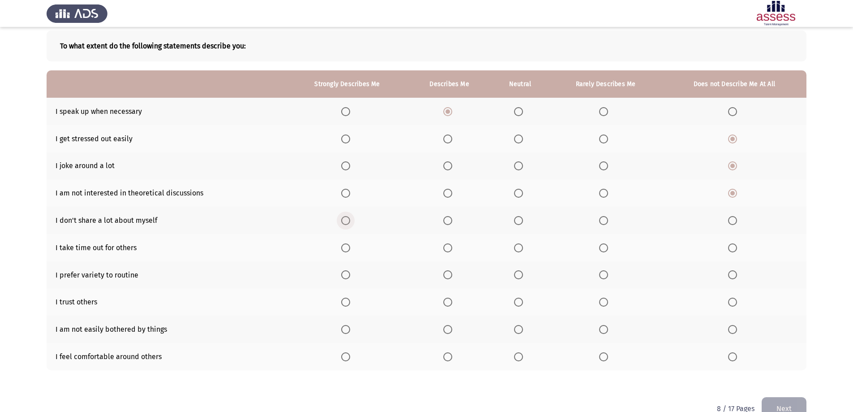
click at [346, 219] on input "Select an option" at bounding box center [345, 220] width 9 height 9
click at [521, 248] on span "Select an option" at bounding box center [518, 247] width 9 height 9
click at [521, 248] on input "Select an option" at bounding box center [518, 247] width 9 height 9
click at [608, 246] on span "Select an option" at bounding box center [603, 247] width 9 height 9
click at [608, 246] on input "Select an option" at bounding box center [603, 247] width 9 height 9
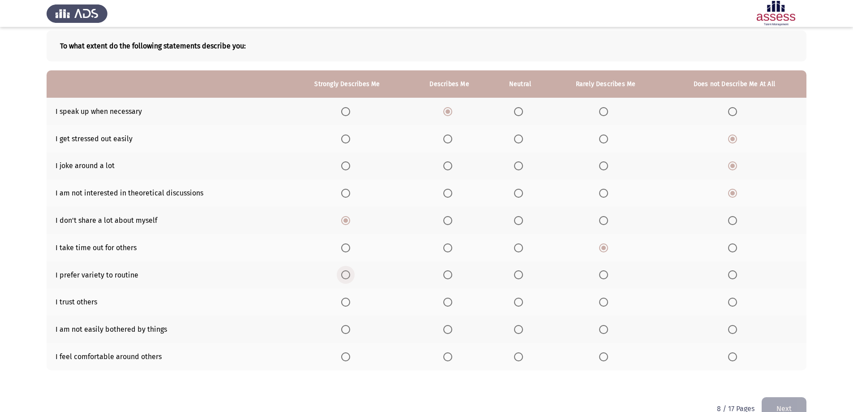
click at [343, 272] on span "Select an option" at bounding box center [345, 274] width 9 height 9
click at [343, 272] on input "Select an option" at bounding box center [345, 274] width 9 height 9
click at [735, 305] on span "Select an option" at bounding box center [732, 301] width 9 height 9
click at [735, 305] on input "Select an option" at bounding box center [732, 301] width 9 height 9
click at [352, 334] on label "Select an option" at bounding box center [347, 329] width 13 height 9
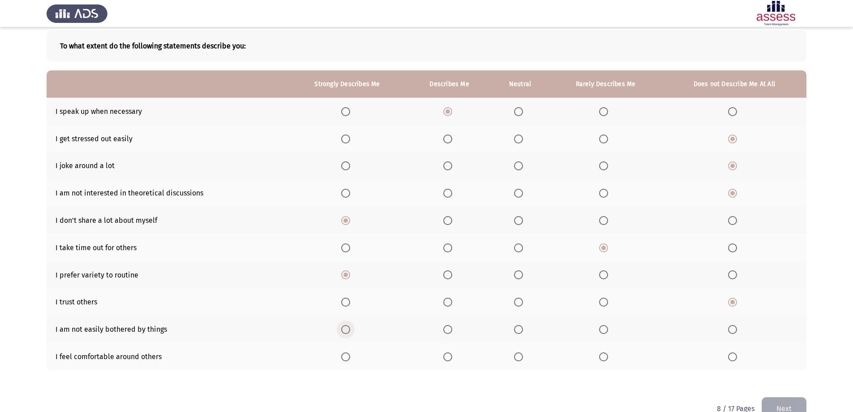
click at [350, 334] on input "Select an option" at bounding box center [345, 329] width 9 height 9
click at [607, 360] on span "Select an option" at bounding box center [603, 356] width 9 height 9
click at [607, 360] on input "Select an option" at bounding box center [603, 356] width 9 height 9
click at [787, 397] on button "Next" at bounding box center [784, 408] width 45 height 23
click at [732, 114] on span "Select an option" at bounding box center [732, 111] width 9 height 9
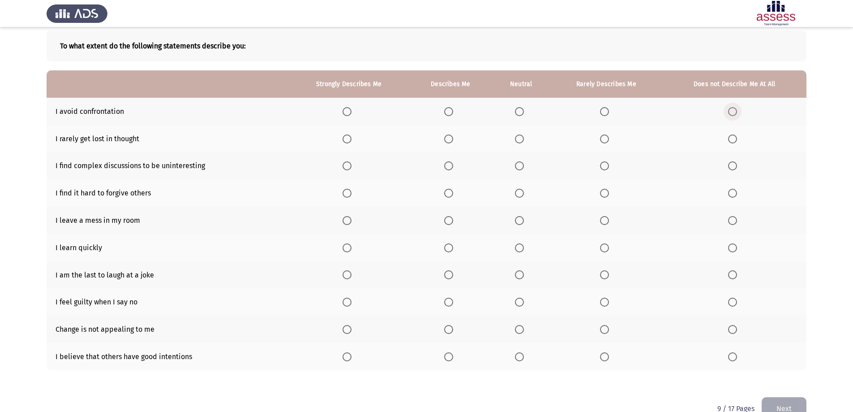
click at [732, 114] on input "Select an option" at bounding box center [732, 111] width 9 height 9
click at [733, 140] on span "Select an option" at bounding box center [732, 138] width 9 height 9
click at [733, 140] on input "Select an option" at bounding box center [732, 138] width 9 height 9
click at [734, 164] on span "Select an option" at bounding box center [732, 165] width 9 height 9
click at [734, 164] on input "Select an option" at bounding box center [732, 165] width 9 height 9
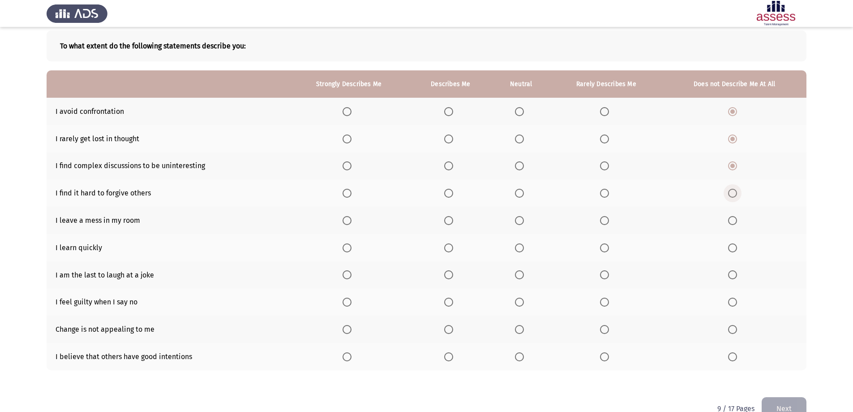
click at [733, 196] on span "Select an option" at bounding box center [732, 193] width 9 height 9
click at [733, 196] on input "Select an option" at bounding box center [732, 193] width 9 height 9
click at [739, 221] on label "Select an option" at bounding box center [734, 220] width 13 height 9
click at [737, 221] on input "Select an option" at bounding box center [732, 220] width 9 height 9
click at [350, 245] on span "Select an option" at bounding box center [347, 247] width 9 height 9
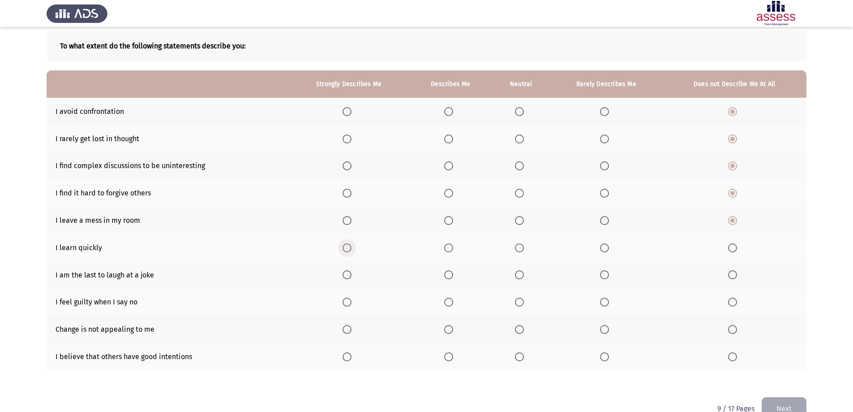
click at [350, 245] on input "Select an option" at bounding box center [347, 247] width 9 height 9
drag, startPoint x: 444, startPoint y: 279, endPoint x: 450, endPoint y: 279, distance: 5.4
click at [449, 279] on th at bounding box center [450, 274] width 83 height 27
click at [450, 279] on span "Select an option" at bounding box center [448, 274] width 9 height 9
click at [450, 279] on input "Select an option" at bounding box center [448, 274] width 9 height 9
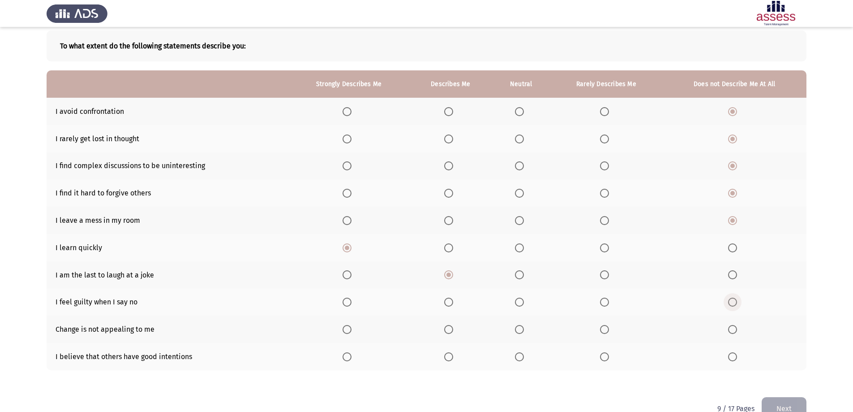
click at [737, 302] on span "Select an option" at bounding box center [732, 301] width 9 height 9
click at [737, 302] on input "Select an option" at bounding box center [732, 301] width 9 height 9
click at [455, 331] on label "Select an option" at bounding box center [450, 329] width 13 height 9
click at [453, 331] on input "Select an option" at bounding box center [448, 329] width 9 height 9
click at [606, 356] on span "Select an option" at bounding box center [604, 356] width 9 height 9
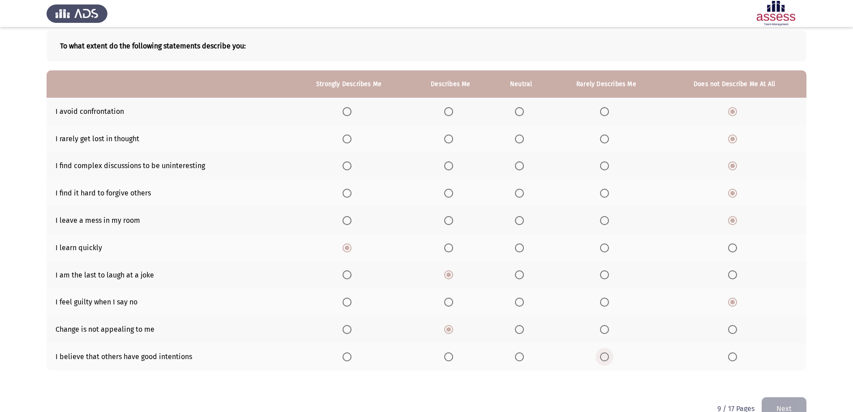
click at [606, 356] on input "Select an option" at bounding box center [604, 356] width 9 height 9
click at [783, 398] on button "Next" at bounding box center [784, 408] width 45 height 23
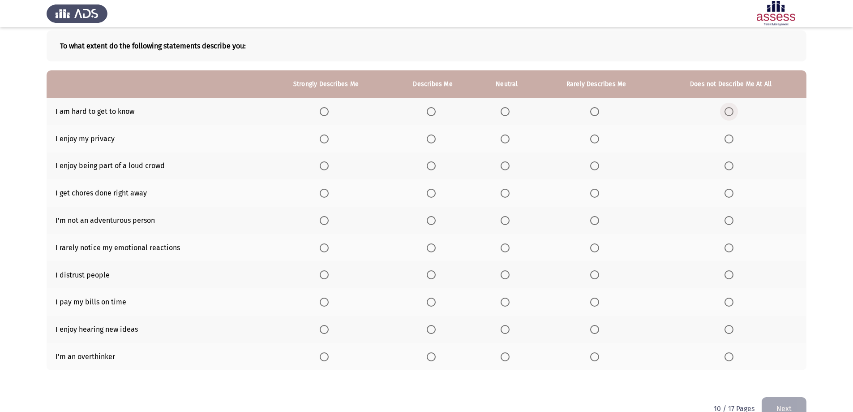
click at [726, 110] on span "Select an option" at bounding box center [729, 111] width 9 height 9
click at [726, 110] on input "Select an option" at bounding box center [729, 111] width 9 height 9
click at [327, 145] on th at bounding box center [326, 138] width 127 height 27
click at [327, 142] on span "Select an option" at bounding box center [324, 138] width 9 height 9
click at [327, 142] on input "Select an option" at bounding box center [324, 138] width 9 height 9
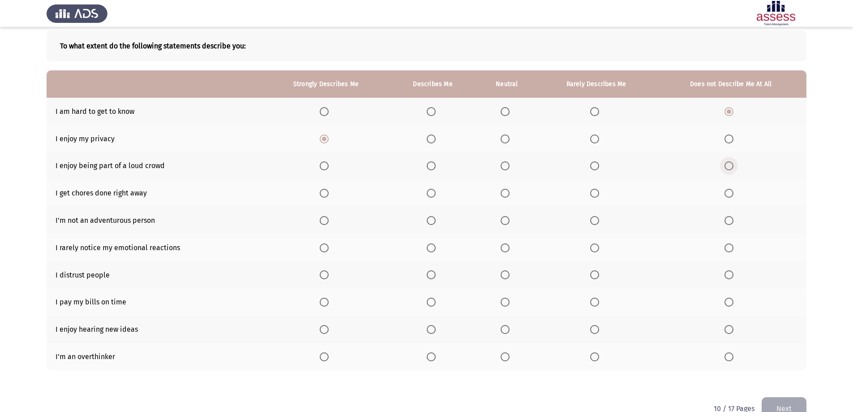
click at [731, 166] on span "Select an option" at bounding box center [729, 165] width 9 height 9
click at [731, 166] on input "Select an option" at bounding box center [729, 165] width 9 height 9
click at [324, 193] on span "Select an option" at bounding box center [324, 193] width 9 height 9
click at [324, 193] on input "Select an option" at bounding box center [324, 193] width 9 height 9
click at [728, 221] on span "Select an option" at bounding box center [729, 220] width 9 height 9
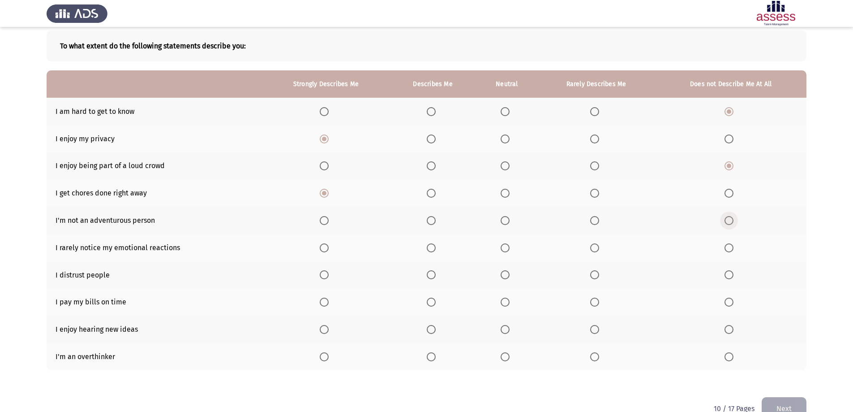
click at [728, 221] on input "Select an option" at bounding box center [729, 220] width 9 height 9
click at [428, 249] on span "Select an option" at bounding box center [431, 247] width 9 height 9
click at [428, 249] on input "Select an option" at bounding box center [431, 247] width 9 height 9
click at [729, 255] on th at bounding box center [730, 247] width 151 height 27
click at [729, 250] on span "Select an option" at bounding box center [729, 247] width 9 height 9
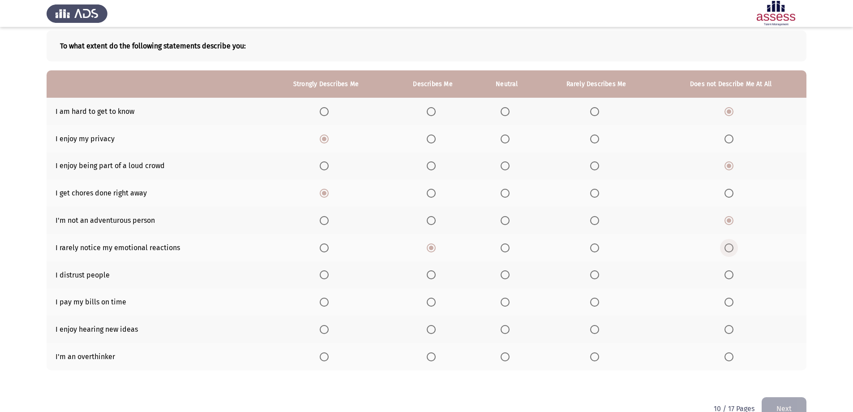
click at [729, 250] on input "Select an option" at bounding box center [729, 247] width 9 height 9
click at [434, 278] on span "Select an option" at bounding box center [431, 274] width 9 height 9
click at [434, 278] on input "Select an option" at bounding box center [431, 274] width 9 height 9
click at [327, 304] on span "Select an option" at bounding box center [324, 301] width 9 height 9
click at [327, 304] on input "Select an option" at bounding box center [324, 301] width 9 height 9
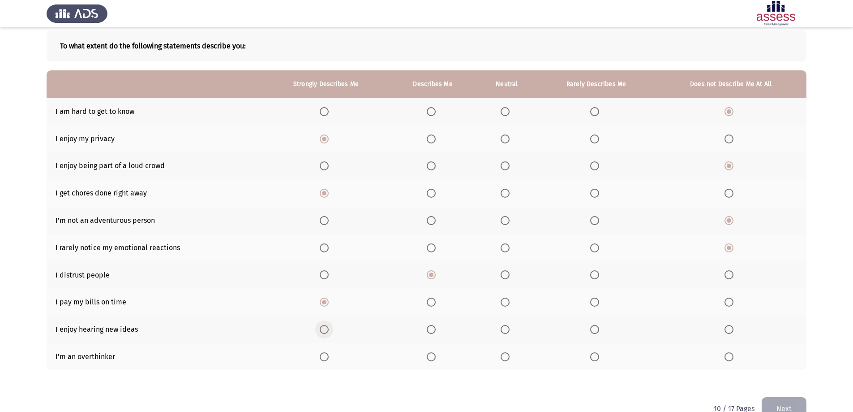
click at [322, 333] on span "Select an option" at bounding box center [324, 329] width 9 height 9
click at [322, 333] on input "Select an option" at bounding box center [324, 329] width 9 height 9
click at [730, 356] on span "Select an option" at bounding box center [729, 356] width 9 height 9
click at [730, 356] on input "Select an option" at bounding box center [729, 356] width 9 height 9
click at [780, 404] on button "Next" at bounding box center [784, 408] width 45 height 23
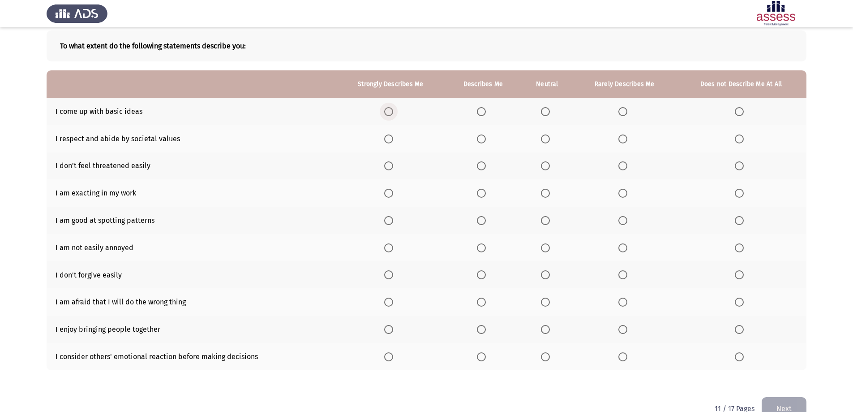
click at [393, 111] on span "Select an option" at bounding box center [388, 111] width 9 height 9
click at [393, 111] on input "Select an option" at bounding box center [388, 111] width 9 height 9
click at [389, 140] on span "Select an option" at bounding box center [388, 138] width 9 height 9
click at [389, 140] on input "Select an option" at bounding box center [388, 138] width 9 height 9
click at [391, 166] on span "Select an option" at bounding box center [388, 165] width 9 height 9
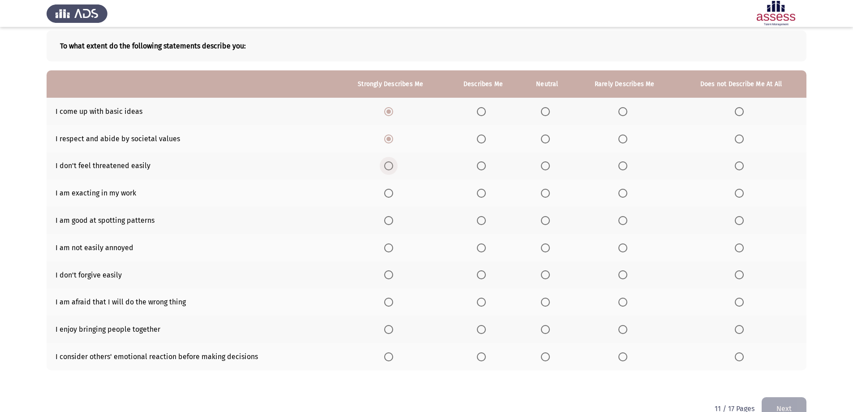
click at [391, 166] on input "Select an option" at bounding box center [388, 165] width 9 height 9
click at [390, 197] on span "Select an option" at bounding box center [388, 193] width 9 height 9
click at [390, 197] on input "Select an option" at bounding box center [388, 193] width 9 height 9
click at [393, 223] on span "Select an option" at bounding box center [388, 220] width 9 height 9
click at [393, 223] on input "Select an option" at bounding box center [388, 220] width 9 height 9
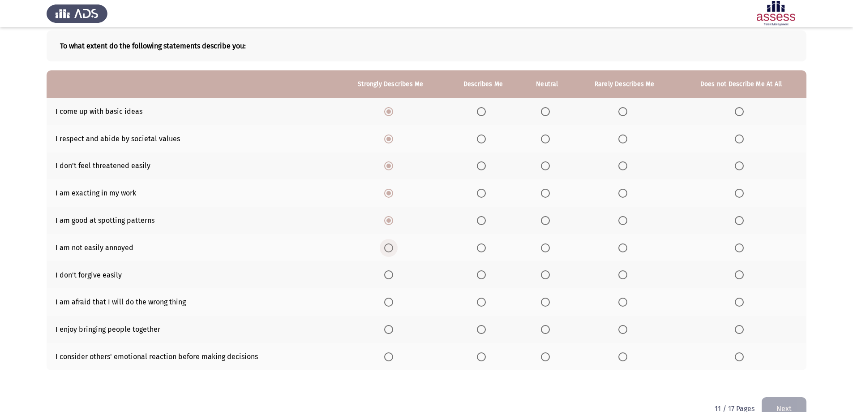
click at [392, 249] on span "Select an option" at bounding box center [388, 247] width 9 height 9
click at [392, 249] on input "Select an option" at bounding box center [388, 247] width 9 height 9
click at [488, 277] on label "Select an option" at bounding box center [483, 274] width 13 height 9
click at [486, 277] on input "Select an option" at bounding box center [481, 274] width 9 height 9
click at [386, 303] on span "Select an option" at bounding box center [388, 301] width 9 height 9
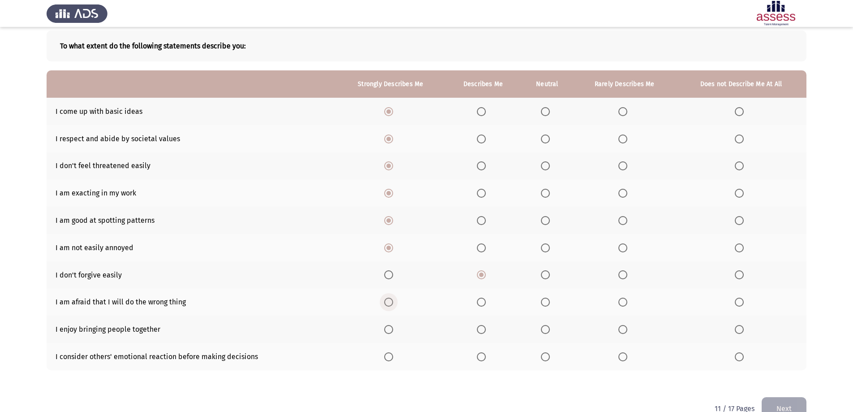
click at [386, 303] on input "Select an option" at bounding box center [388, 301] width 9 height 9
click at [386, 328] on span "Select an option" at bounding box center [388, 329] width 9 height 9
click at [386, 328] on input "Select an option" at bounding box center [388, 329] width 9 height 9
click at [740, 357] on span "Select an option" at bounding box center [739, 356] width 9 height 9
click at [740, 357] on input "Select an option" at bounding box center [739, 356] width 9 height 9
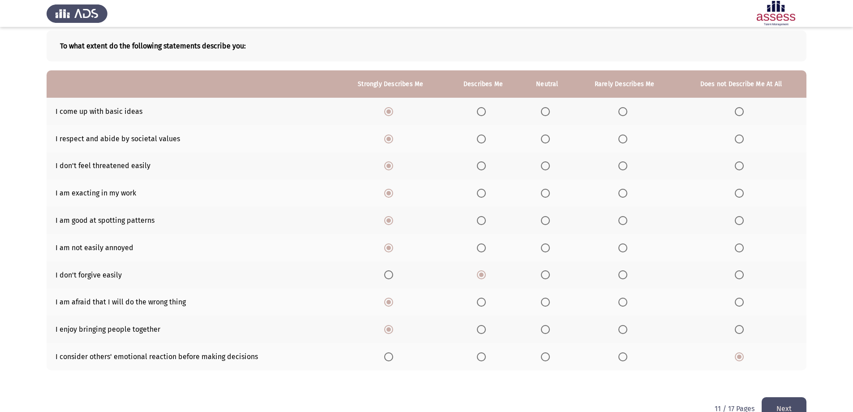
click at [795, 401] on button "Next" at bounding box center [784, 408] width 45 height 23
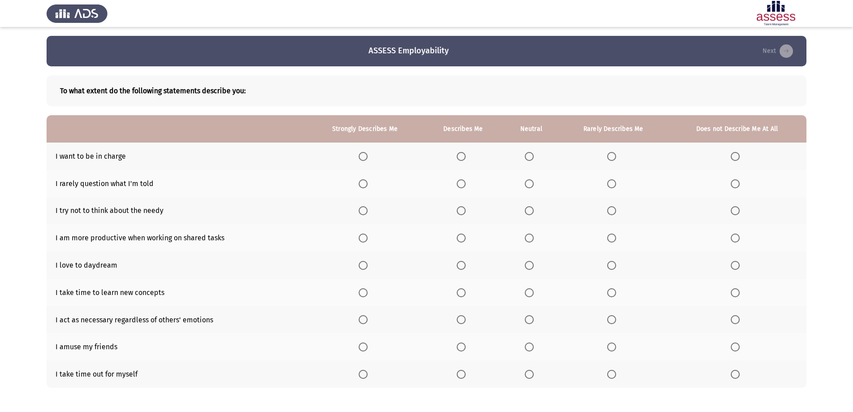
click at [246, 391] on div "To what extent do the following statements describe you: Strongly Describes Me …" at bounding box center [427, 235] width 760 height 339
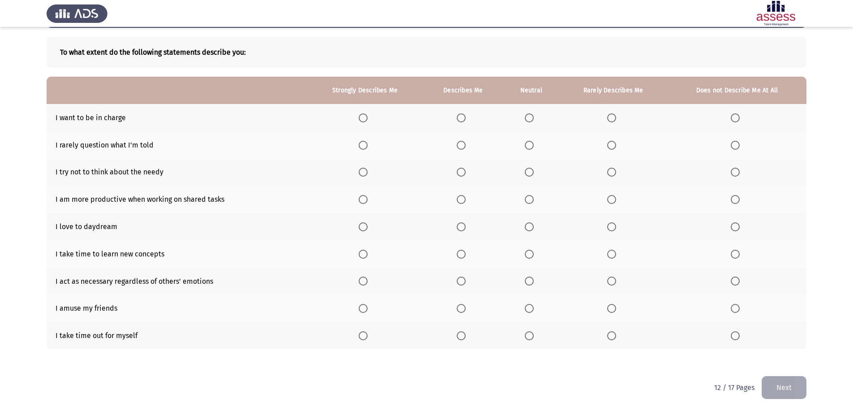
click at [363, 114] on span "Select an option" at bounding box center [363, 117] width 9 height 9
click at [363, 114] on input "Select an option" at bounding box center [363, 117] width 9 height 9
click at [364, 143] on span "Select an option" at bounding box center [363, 145] width 9 height 9
click at [364, 143] on input "Select an option" at bounding box center [363, 145] width 9 height 9
click at [735, 168] on span "Select an option" at bounding box center [735, 172] width 9 height 9
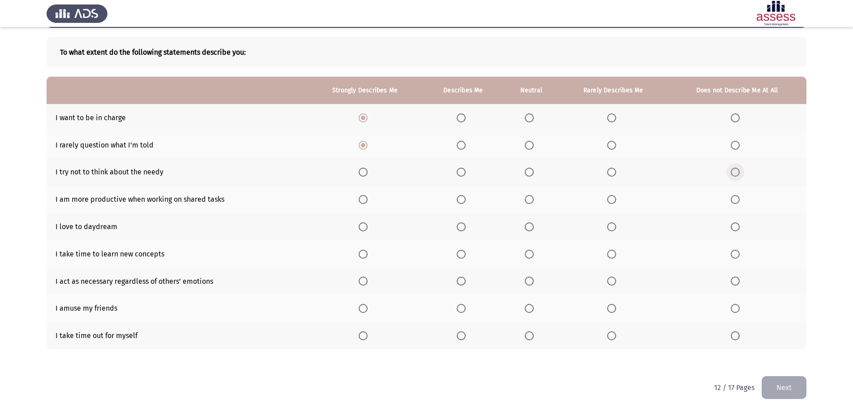
click at [735, 168] on input "Select an option" at bounding box center [735, 172] width 9 height 9
click at [366, 198] on span "Select an option" at bounding box center [363, 199] width 9 height 9
click at [366, 198] on input "Select an option" at bounding box center [363, 199] width 9 height 9
click at [732, 228] on span "Select an option" at bounding box center [735, 226] width 9 height 9
click at [732, 228] on input "Select an option" at bounding box center [735, 226] width 9 height 9
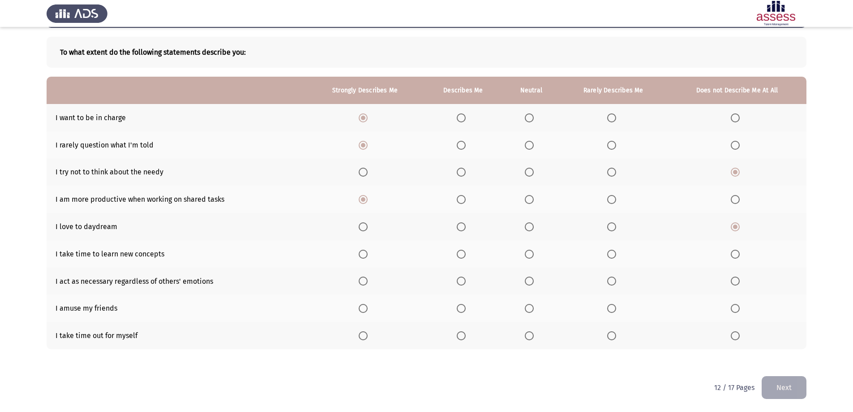
click at [367, 255] on span "Select an option" at bounding box center [363, 253] width 9 height 9
click at [367, 255] on input "Select an option" at bounding box center [363, 253] width 9 height 9
click at [365, 305] on span "Select an option" at bounding box center [363, 308] width 9 height 9
click at [365, 305] on input "Select an option" at bounding box center [363, 308] width 9 height 9
click at [366, 287] on th at bounding box center [365, 280] width 116 height 27
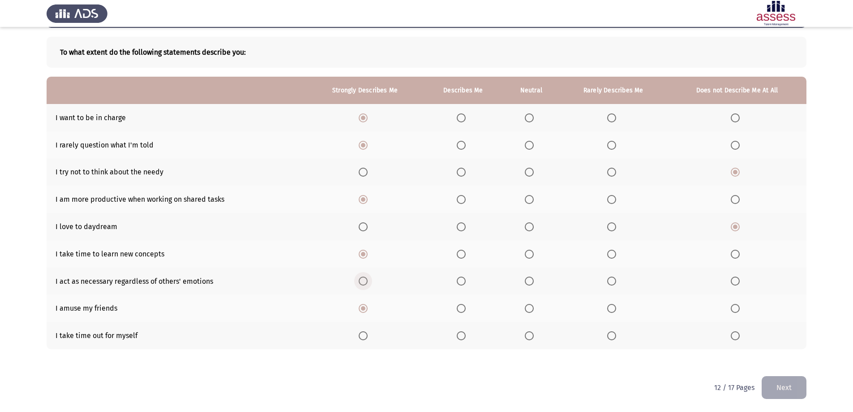
click at [368, 281] on span "Select an option" at bounding box center [363, 280] width 9 height 9
click at [368, 281] on input "Select an option" at bounding box center [363, 280] width 9 height 9
click at [368, 335] on span "Select an option" at bounding box center [363, 335] width 9 height 9
click at [368, 335] on input "Select an option" at bounding box center [363, 335] width 9 height 9
click at [739, 307] on span "Select an option" at bounding box center [735, 308] width 9 height 9
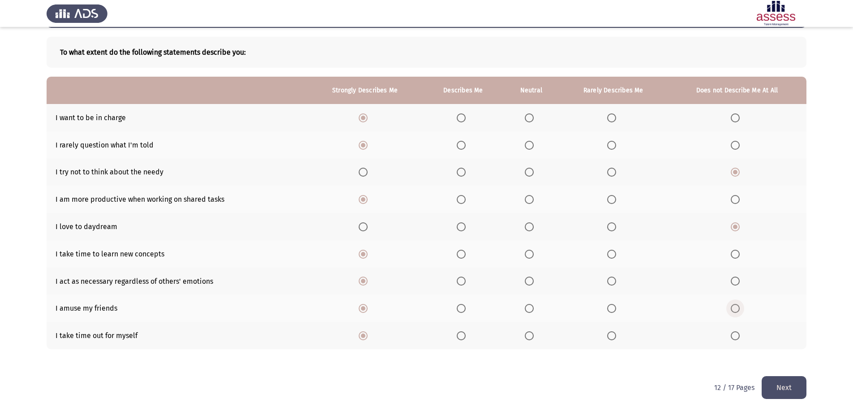
click at [739, 307] on input "Select an option" at bounding box center [735, 308] width 9 height 9
click at [537, 309] on label "Select an option" at bounding box center [531, 308] width 13 height 9
click at [534, 309] on input "Select an option" at bounding box center [529, 308] width 9 height 9
click at [774, 380] on button "Next" at bounding box center [784, 387] width 45 height 23
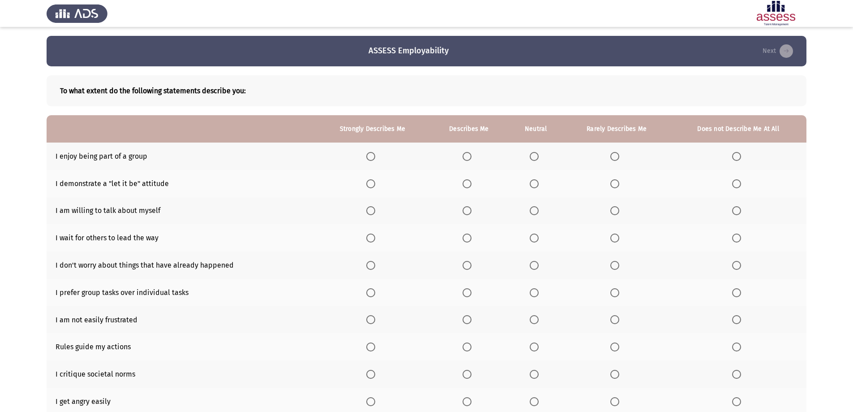
scroll to position [45, 0]
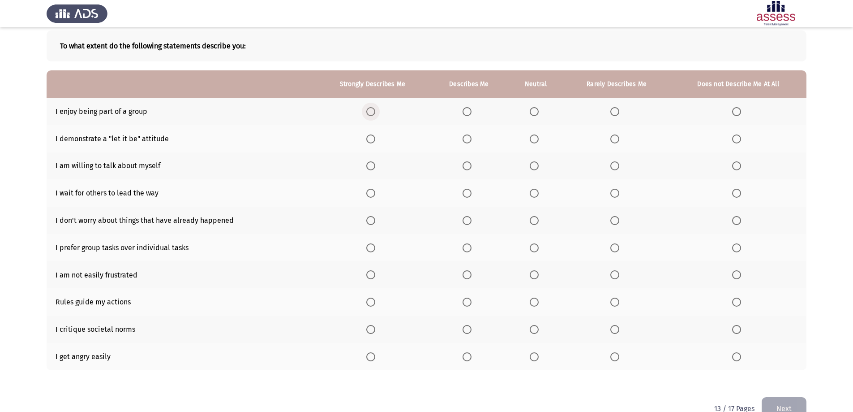
click at [375, 115] on span "Select an option" at bounding box center [370, 111] width 9 height 9
click at [375, 115] on input "Select an option" at bounding box center [370, 111] width 9 height 9
click at [470, 109] on span "Select an option" at bounding box center [467, 111] width 9 height 9
click at [470, 109] on input "Select an option" at bounding box center [467, 111] width 9 height 9
click at [615, 136] on span "Select an option" at bounding box center [614, 138] width 9 height 9
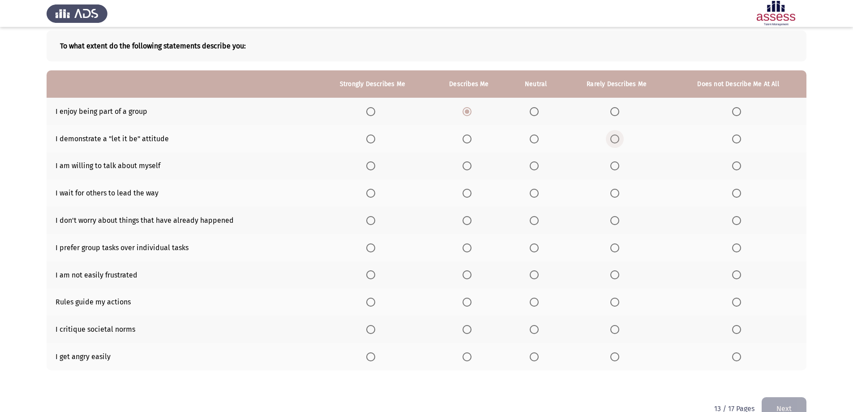
click at [615, 136] on input "Select an option" at bounding box center [614, 138] width 9 height 9
click at [371, 165] on span "Select an option" at bounding box center [370, 165] width 9 height 9
click at [371, 165] on input "Select an option" at bounding box center [370, 165] width 9 height 9
click at [738, 195] on span "Select an option" at bounding box center [736, 193] width 9 height 9
click at [738, 195] on input "Select an option" at bounding box center [736, 193] width 9 height 9
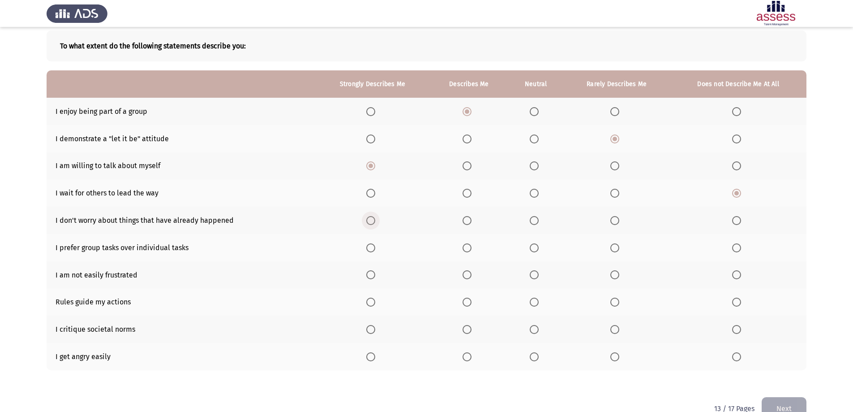
click at [373, 223] on span "Select an option" at bounding box center [370, 220] width 9 height 9
click at [373, 223] on input "Select an option" at bounding box center [370, 220] width 9 height 9
click at [463, 251] on th at bounding box center [469, 247] width 79 height 27
click at [469, 245] on span "Select an option" at bounding box center [467, 247] width 9 height 9
click at [469, 245] on input "Select an option" at bounding box center [467, 247] width 9 height 9
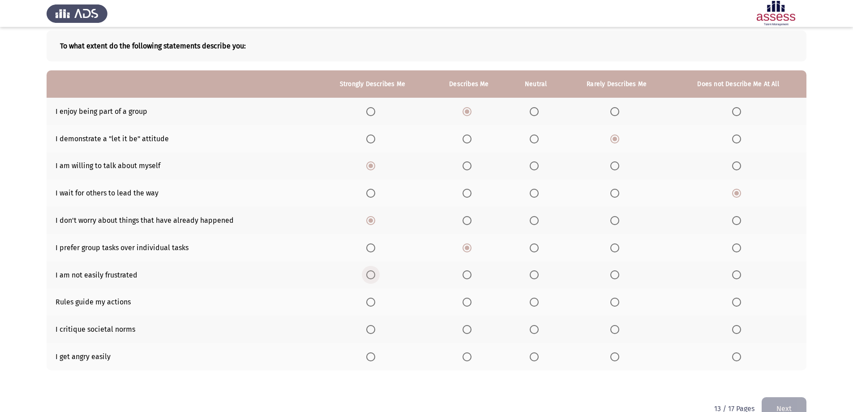
click at [375, 276] on span "Select an option" at bounding box center [370, 274] width 9 height 9
click at [375, 276] on input "Select an option" at bounding box center [370, 274] width 9 height 9
click at [467, 301] on span "Select an option" at bounding box center [467, 301] width 9 height 9
click at [467, 301] on input "Select an option" at bounding box center [467, 301] width 9 height 9
click at [733, 328] on span "Select an option" at bounding box center [736, 329] width 9 height 9
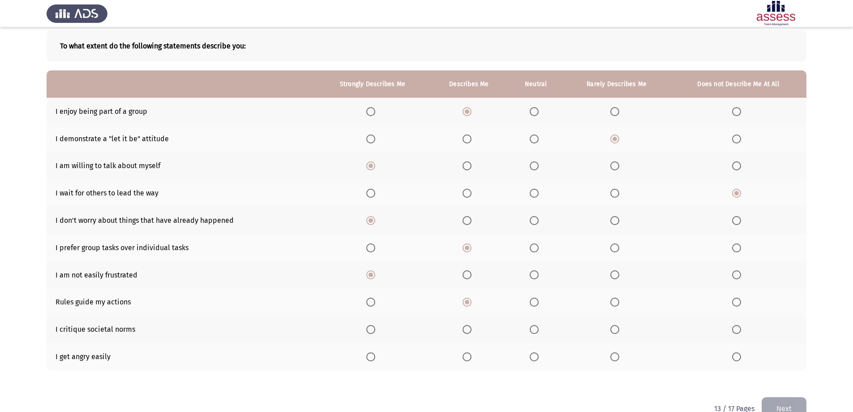
click at [733, 328] on input "Select an option" at bounding box center [736, 329] width 9 height 9
click at [740, 357] on span "Select an option" at bounding box center [736, 356] width 9 height 9
click at [740, 357] on input "Select an option" at bounding box center [736, 356] width 9 height 9
click at [783, 404] on button "Next" at bounding box center [784, 408] width 45 height 23
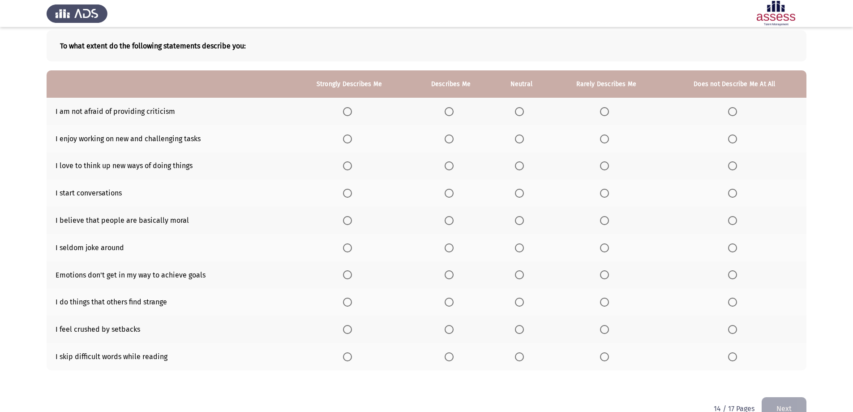
click at [349, 112] on span "Select an option" at bounding box center [347, 111] width 9 height 9
click at [349, 112] on input "Select an option" at bounding box center [347, 111] width 9 height 9
click at [345, 138] on span "Select an option" at bounding box center [347, 138] width 9 height 9
click at [345, 138] on input "Select an option" at bounding box center [347, 138] width 9 height 9
click at [349, 161] on span "Select an option" at bounding box center [347, 165] width 9 height 9
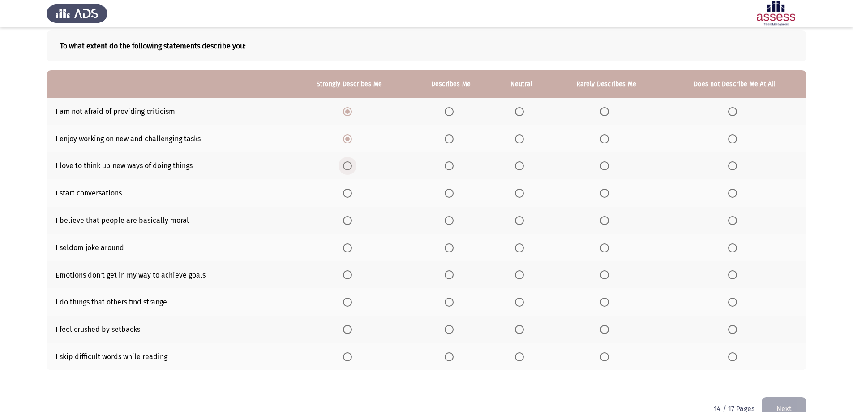
click at [349, 161] on input "Select an option" at bounding box center [347, 165] width 9 height 9
click at [522, 193] on span "Select an option" at bounding box center [519, 193] width 9 height 9
click at [522, 193] on input "Select an option" at bounding box center [519, 193] width 9 height 9
click at [350, 223] on span "Select an option" at bounding box center [347, 220] width 9 height 9
click at [350, 223] on input "Select an option" at bounding box center [347, 220] width 9 height 9
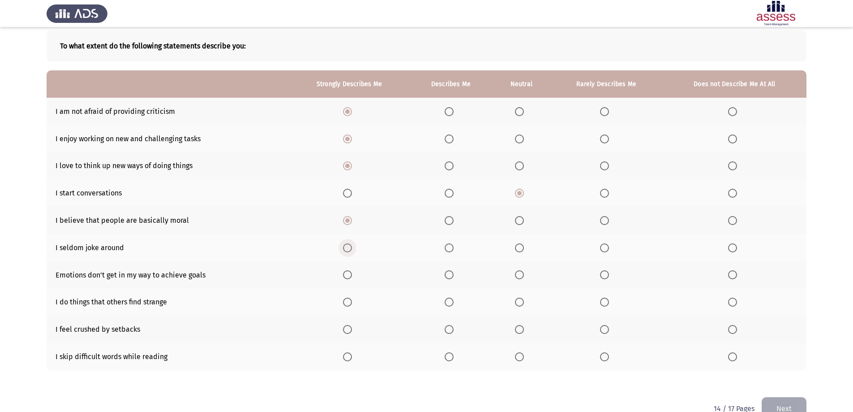
click at [347, 249] on span "Select an option" at bounding box center [347, 247] width 9 height 9
click at [347, 249] on input "Select an option" at bounding box center [347, 247] width 9 height 9
click at [735, 274] on span "Select an option" at bounding box center [732, 274] width 9 height 9
click at [735, 274] on input "Select an option" at bounding box center [732, 274] width 9 height 9
click at [734, 353] on span "Select an option" at bounding box center [732, 356] width 9 height 9
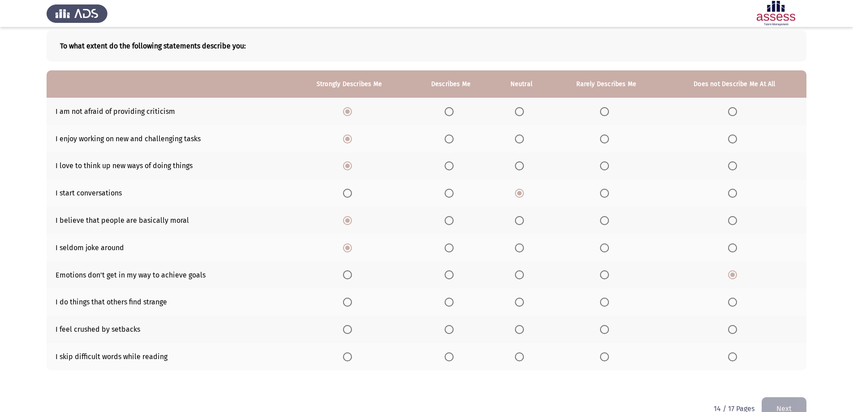
click at [734, 353] on input "Select an option" at bounding box center [732, 356] width 9 height 9
click at [739, 331] on label "Select an option" at bounding box center [734, 329] width 13 height 9
click at [737, 331] on input "Select an option" at bounding box center [732, 329] width 9 height 9
click at [733, 301] on span "Select an option" at bounding box center [732, 301] width 9 height 9
click at [733, 301] on input "Select an option" at bounding box center [732, 301] width 9 height 9
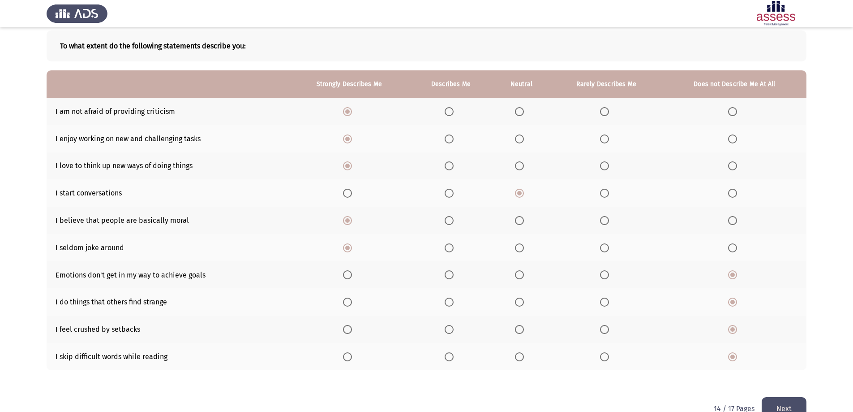
click at [775, 400] on button "Next" at bounding box center [784, 408] width 45 height 23
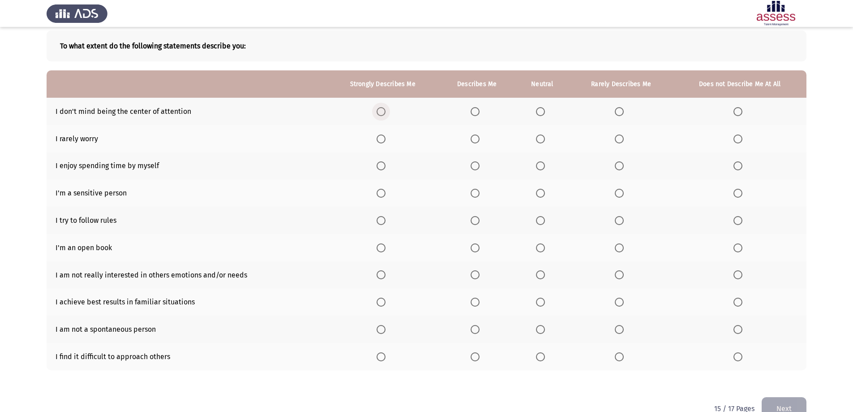
click at [382, 111] on span "Select an option" at bounding box center [381, 111] width 9 height 9
click at [382, 111] on input "Select an option" at bounding box center [381, 111] width 9 height 9
click at [381, 140] on span "Select an option" at bounding box center [381, 138] width 9 height 9
click at [381, 140] on input "Select an option" at bounding box center [381, 138] width 9 height 9
click at [475, 166] on span "Select an option" at bounding box center [475, 165] width 9 height 9
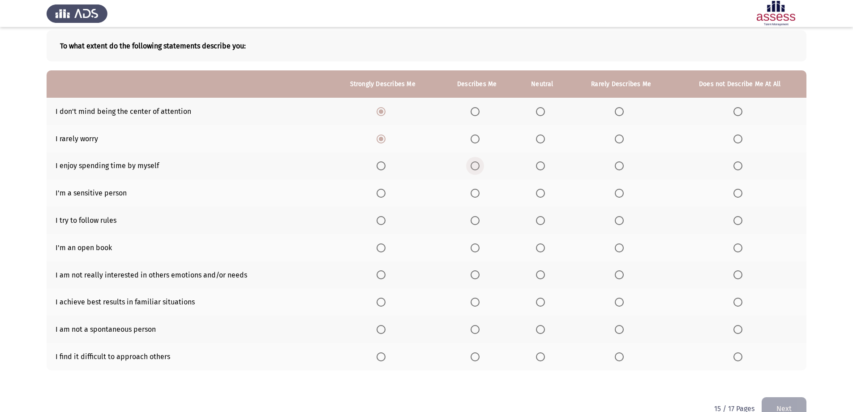
click at [475, 166] on input "Select an option" at bounding box center [475, 165] width 9 height 9
click at [384, 197] on span "Select an option" at bounding box center [381, 193] width 9 height 9
click at [384, 197] on input "Select an option" at bounding box center [381, 193] width 9 height 9
click at [382, 222] on span "Select an option" at bounding box center [381, 220] width 9 height 9
click at [382, 222] on input "Select an option" at bounding box center [381, 220] width 9 height 9
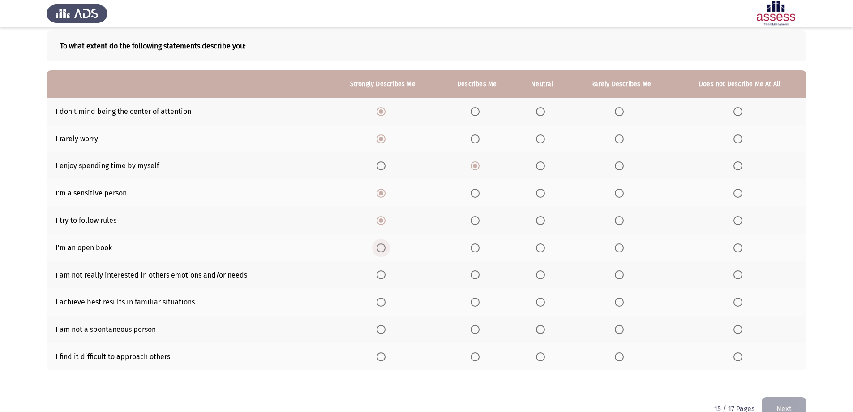
click at [385, 245] on span "Select an option" at bounding box center [381, 247] width 9 height 9
click at [385, 245] on input "Select an option" at bounding box center [381, 247] width 9 height 9
click at [743, 271] on span "Select an option" at bounding box center [738, 274] width 9 height 9
click at [743, 271] on input "Select an option" at bounding box center [738, 274] width 9 height 9
click at [386, 301] on span "Select an option" at bounding box center [381, 301] width 9 height 9
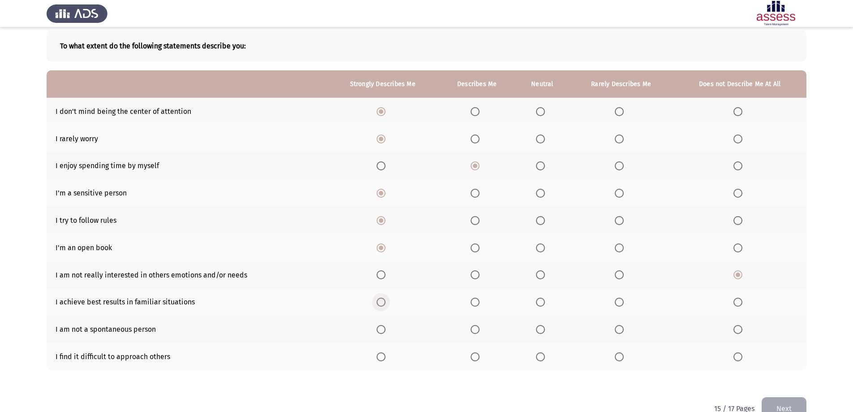
click at [386, 301] on input "Select an option" at bounding box center [381, 301] width 9 height 9
click at [386, 328] on span "Select an option" at bounding box center [381, 329] width 9 height 9
click at [386, 328] on input "Select an option" at bounding box center [381, 329] width 9 height 9
click at [738, 361] on span "Select an option" at bounding box center [738, 356] width 9 height 9
click at [738, 361] on input "Select an option" at bounding box center [738, 356] width 9 height 9
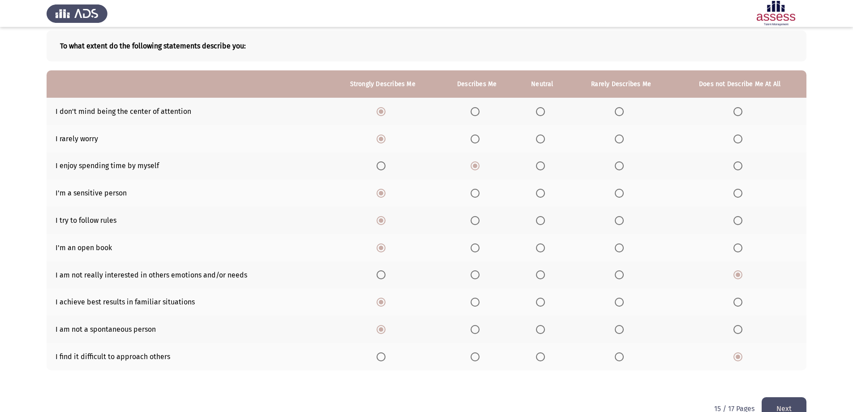
click at [779, 404] on button "Next" at bounding box center [784, 408] width 45 height 23
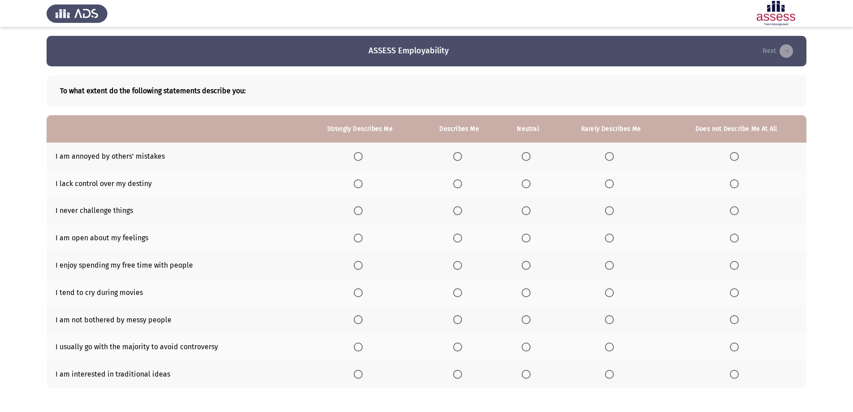
scroll to position [39, 0]
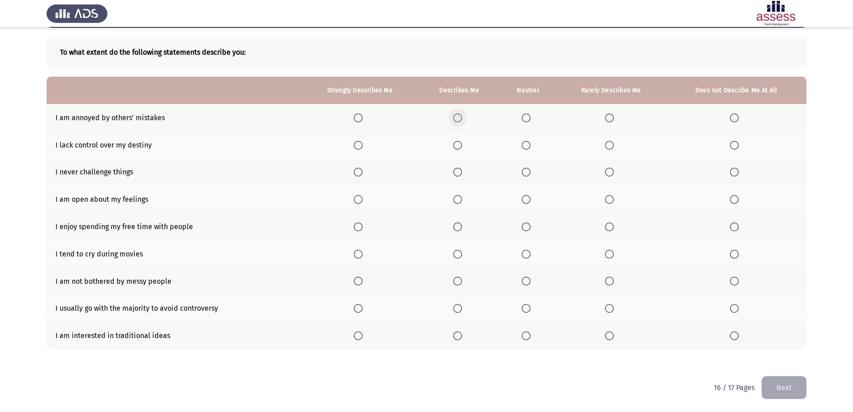
click at [459, 116] on span "Select an option" at bounding box center [457, 117] width 9 height 9
click at [459, 116] on input "Select an option" at bounding box center [457, 117] width 9 height 9
click at [730, 147] on th at bounding box center [736, 144] width 141 height 27
click at [732, 143] on span "Select an option" at bounding box center [734, 145] width 9 height 9
click at [732, 143] on input "Select an option" at bounding box center [734, 145] width 9 height 9
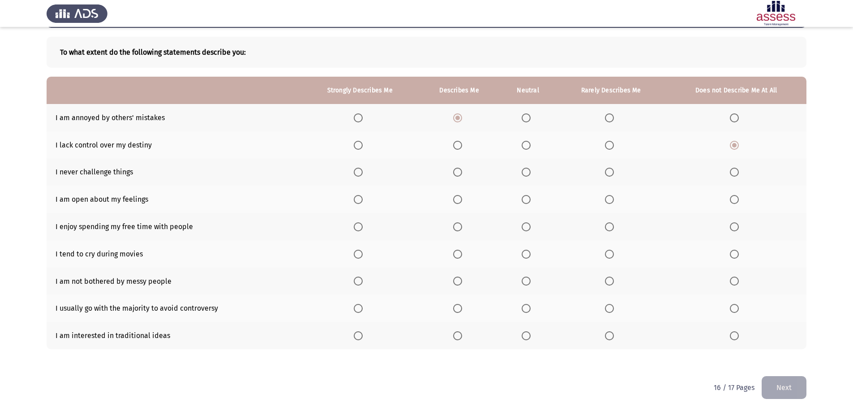
click at [736, 172] on span "Select an option" at bounding box center [734, 172] width 9 height 9
click at [736, 172] on input "Select an option" at bounding box center [734, 172] width 9 height 9
click at [355, 198] on span "Select an option" at bounding box center [358, 199] width 9 height 9
click at [355, 198] on input "Select an option" at bounding box center [358, 199] width 9 height 9
click at [358, 226] on span "Select an option" at bounding box center [358, 226] width 9 height 9
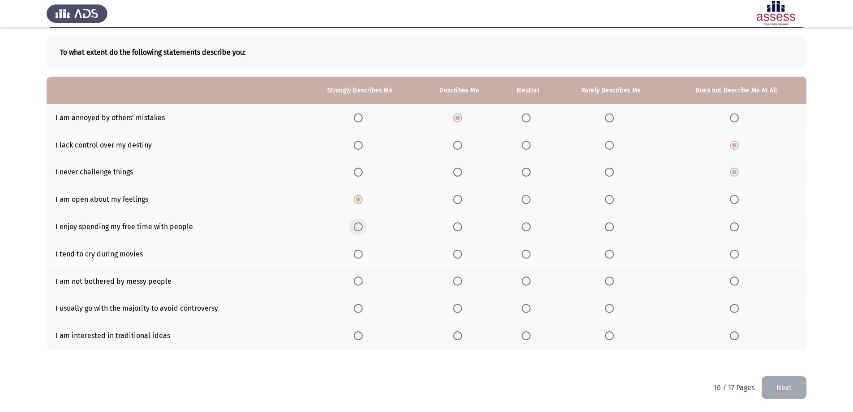
click at [358, 226] on input "Select an option" at bounding box center [358, 226] width 9 height 9
click at [736, 254] on span "Select an option" at bounding box center [734, 253] width 9 height 9
click at [736, 254] on input "Select an option" at bounding box center [734, 253] width 9 height 9
click at [734, 280] on span "Select an option" at bounding box center [734, 280] width 9 height 9
click at [734, 280] on input "Select an option" at bounding box center [734, 280] width 9 height 9
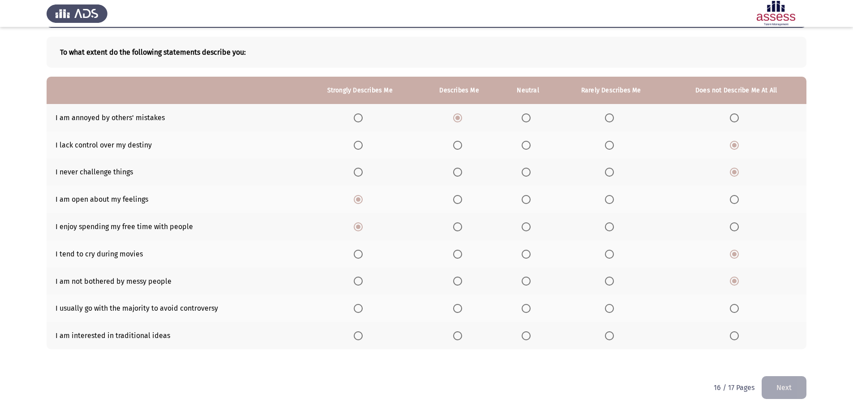
click at [735, 303] on mat-radio-button "Select an option" at bounding box center [736, 307] width 13 height 9
click at [735, 306] on span "Select an option" at bounding box center [734, 308] width 9 height 9
click at [735, 306] on input "Select an option" at bounding box center [734, 308] width 9 height 9
click at [461, 335] on span "Select an option" at bounding box center [457, 335] width 9 height 9
click at [461, 335] on input "Select an option" at bounding box center [457, 335] width 9 height 9
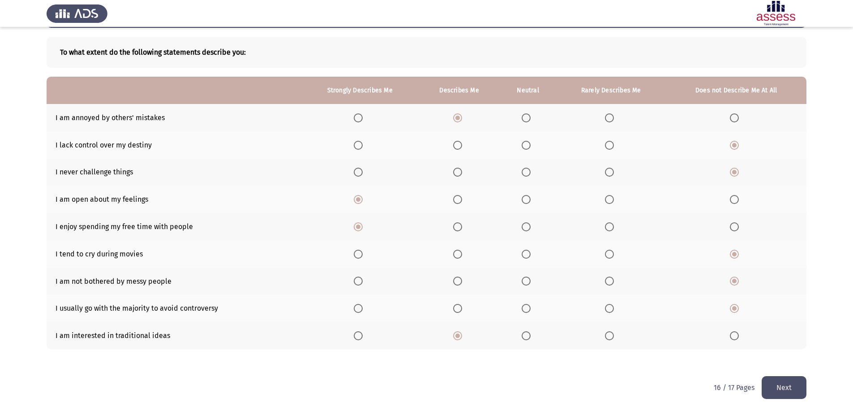
click at [776, 383] on button "Next" at bounding box center [784, 387] width 45 height 23
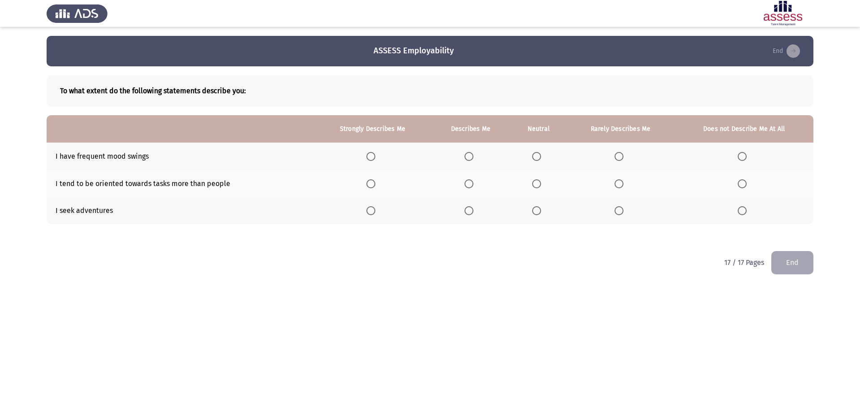
click at [744, 155] on span "Select an option" at bounding box center [742, 156] width 9 height 9
click at [744, 155] on input "Select an option" at bounding box center [742, 156] width 9 height 9
click at [369, 182] on span "Select an option" at bounding box center [370, 183] width 9 height 9
click at [369, 182] on input "Select an option" at bounding box center [370, 183] width 9 height 9
click at [372, 215] on span "Select an option" at bounding box center [370, 210] width 9 height 9
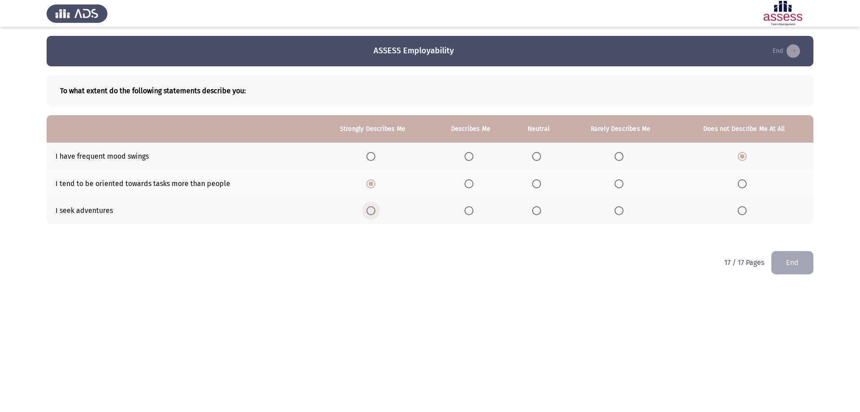
click at [372, 215] on input "Select an option" at bounding box center [370, 210] width 9 height 9
click at [793, 263] on button "End" at bounding box center [792, 262] width 42 height 23
